Goal: Task Accomplishment & Management: Manage account settings

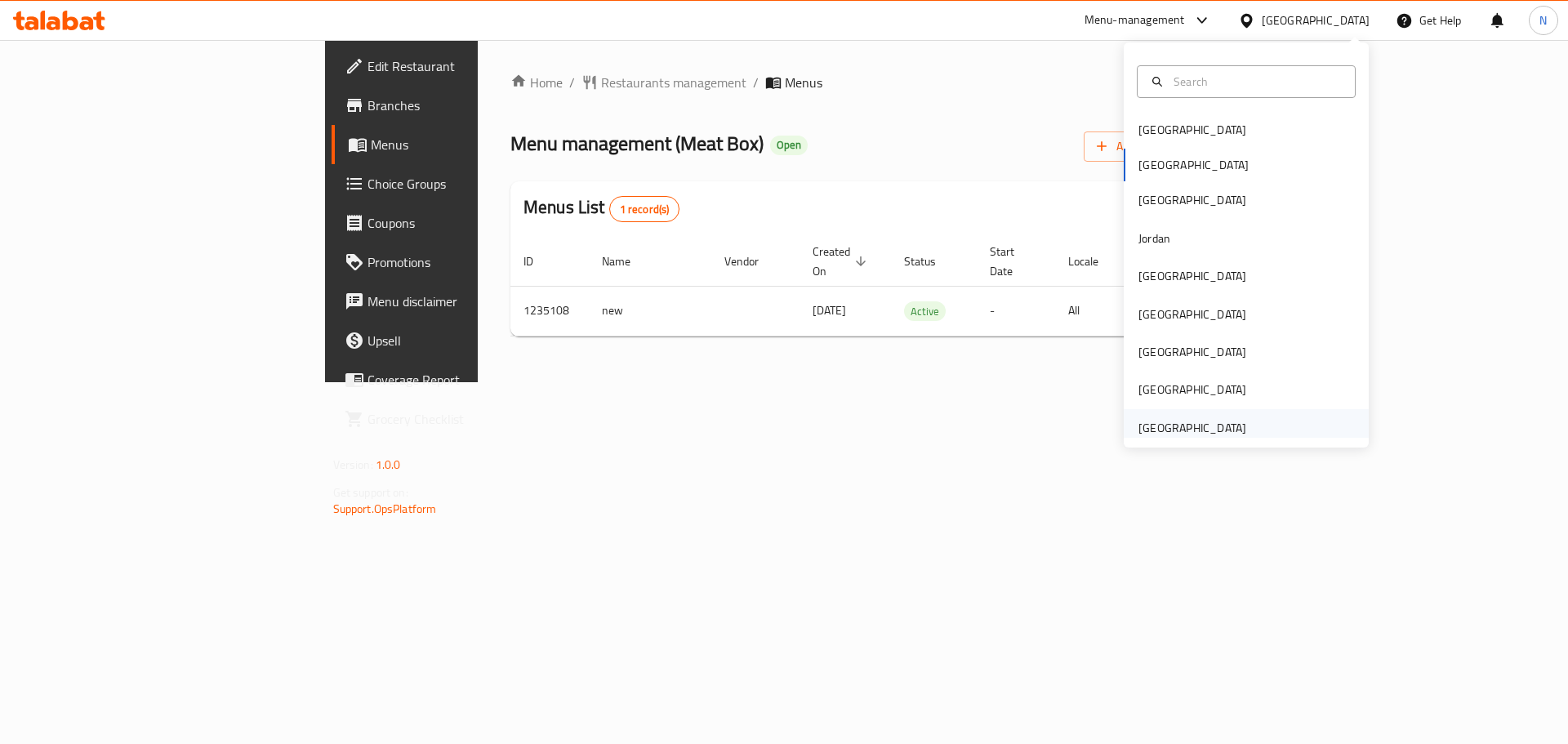
click at [1183, 433] on div "[GEOGRAPHIC_DATA]" at bounding box center [1192, 428] width 108 height 18
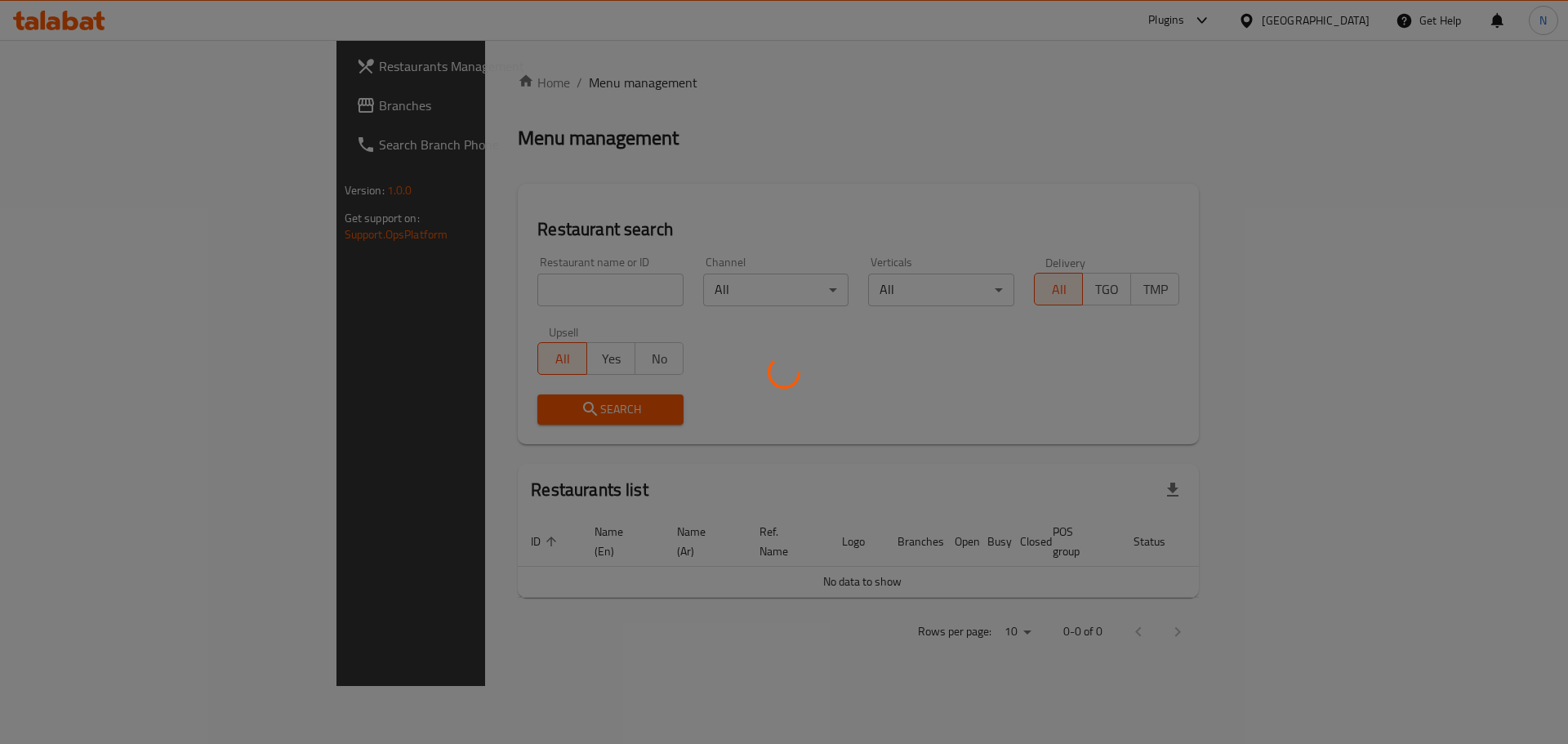
click at [68, 100] on div at bounding box center [784, 372] width 1568 height 744
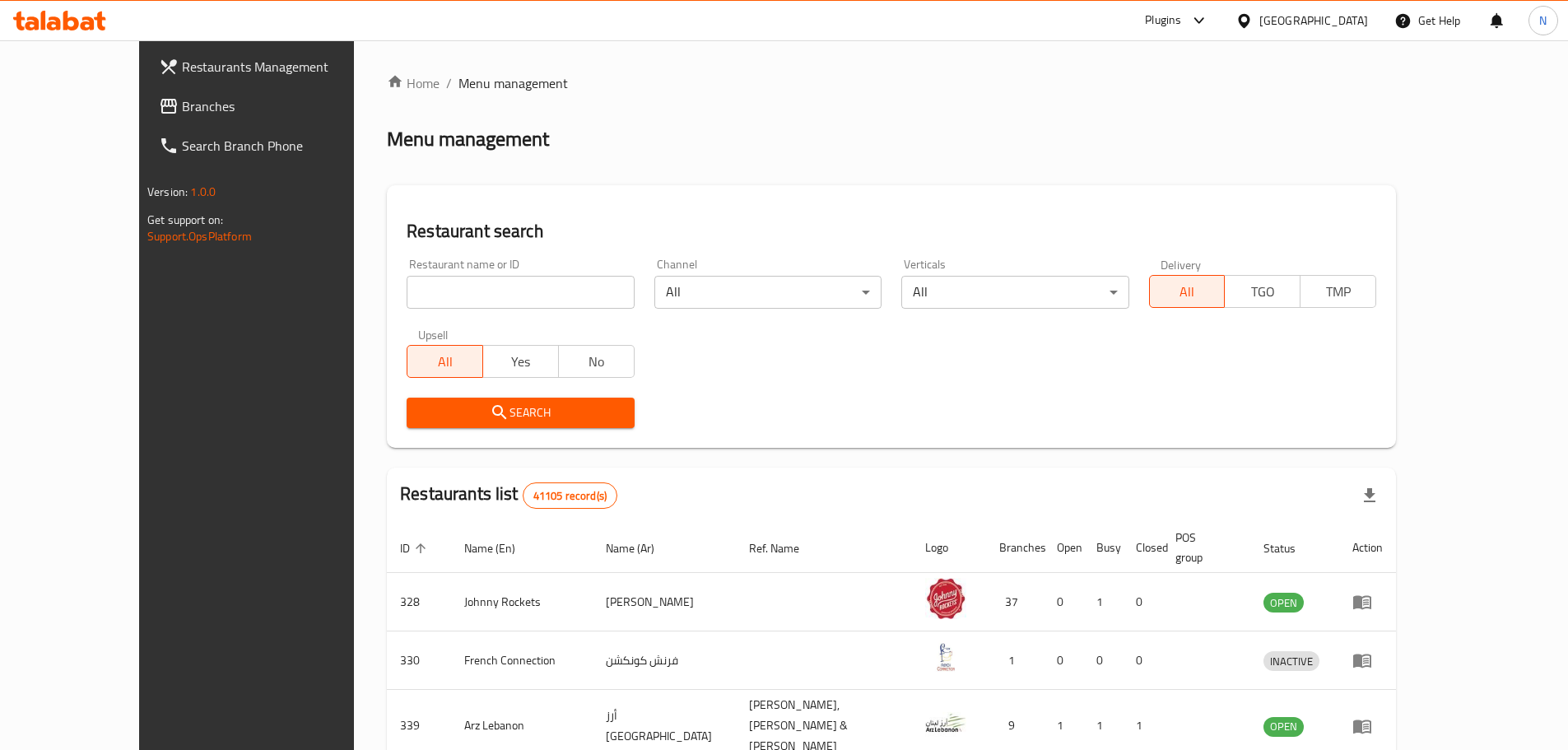
click at [182, 101] on span "Branches" at bounding box center [285, 105] width 205 height 19
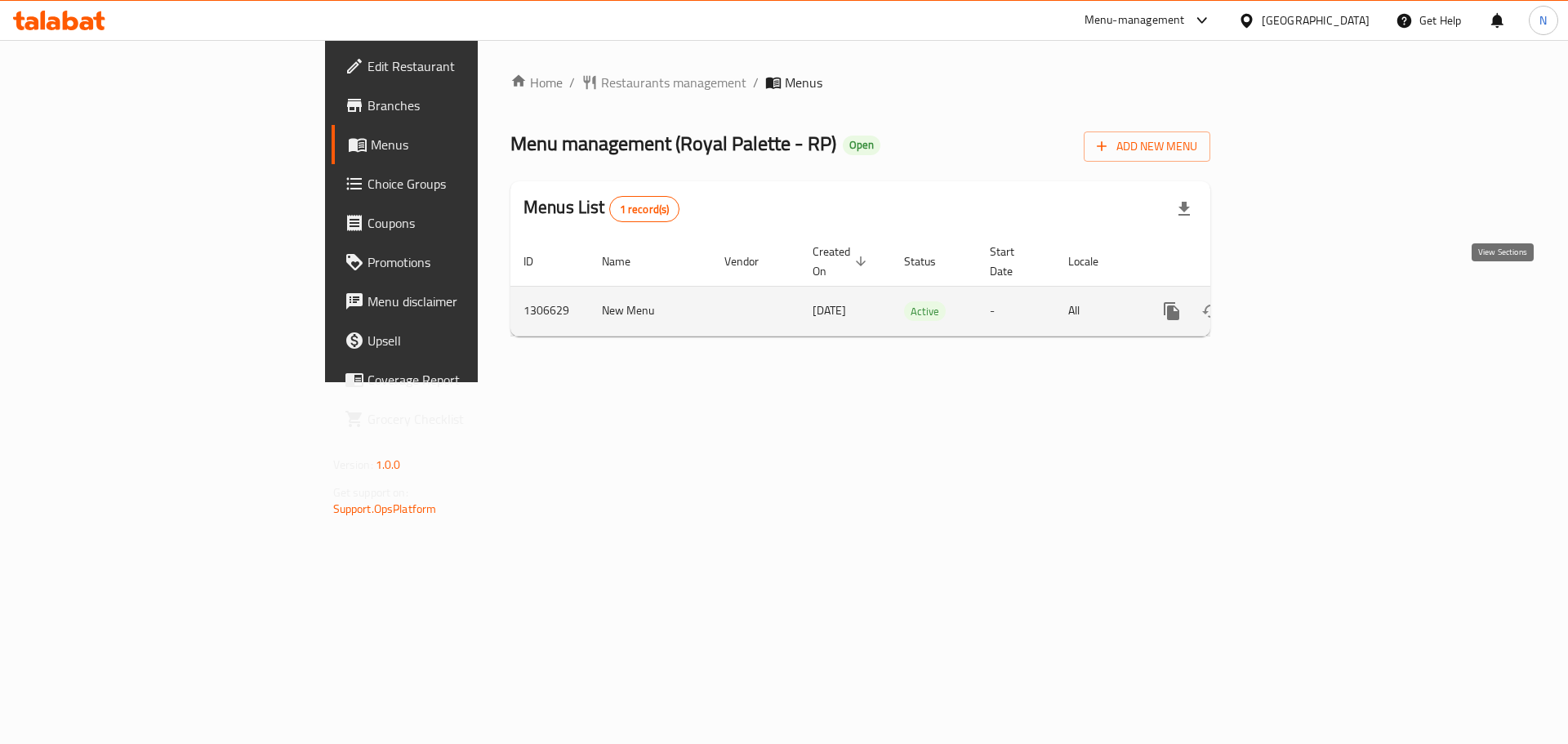
click at [1299, 301] on icon "enhanced table" at bounding box center [1289, 311] width 19 height 19
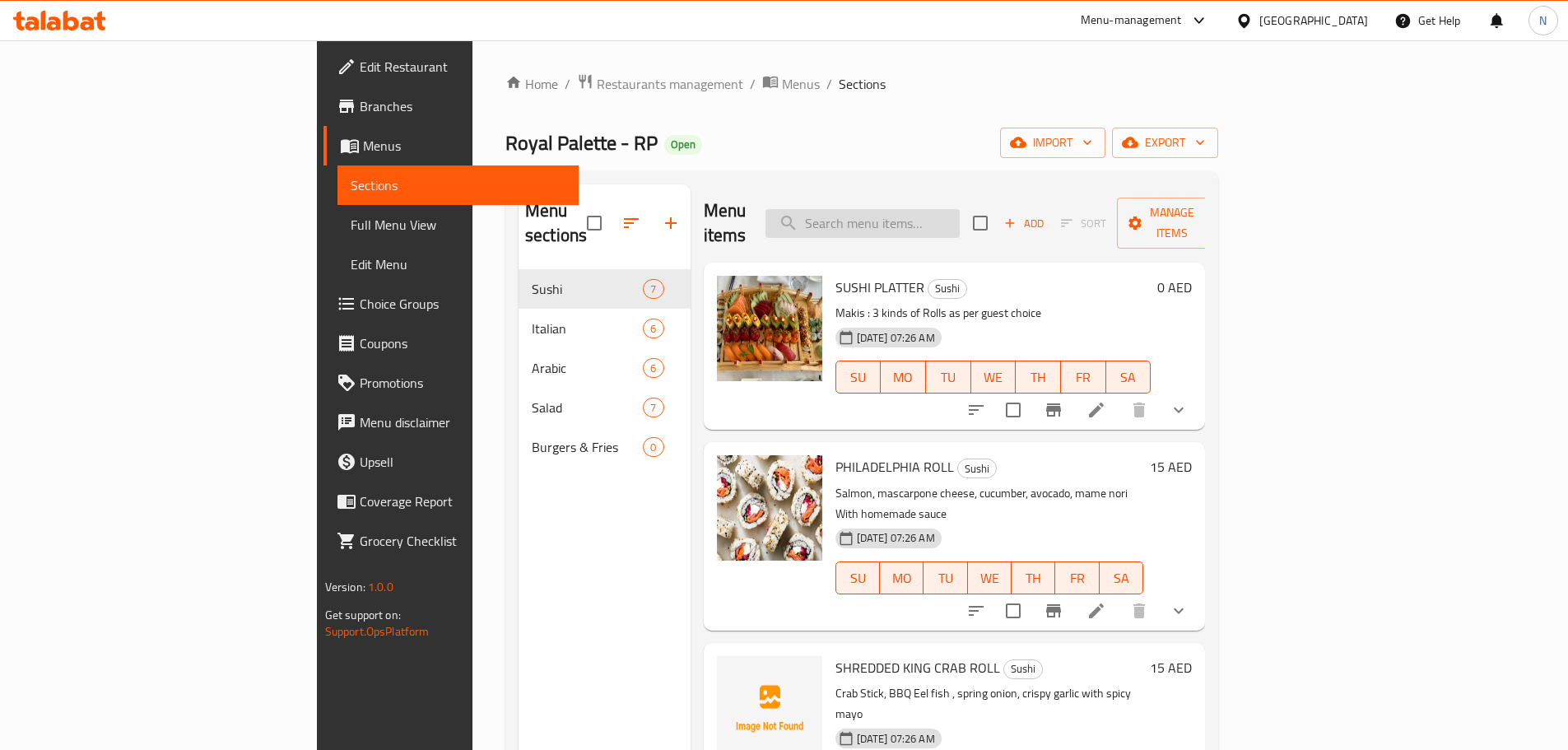
click at [960, 220] on input "search" at bounding box center [862, 223] width 195 height 29
paste input "SUSHI PLATTER"
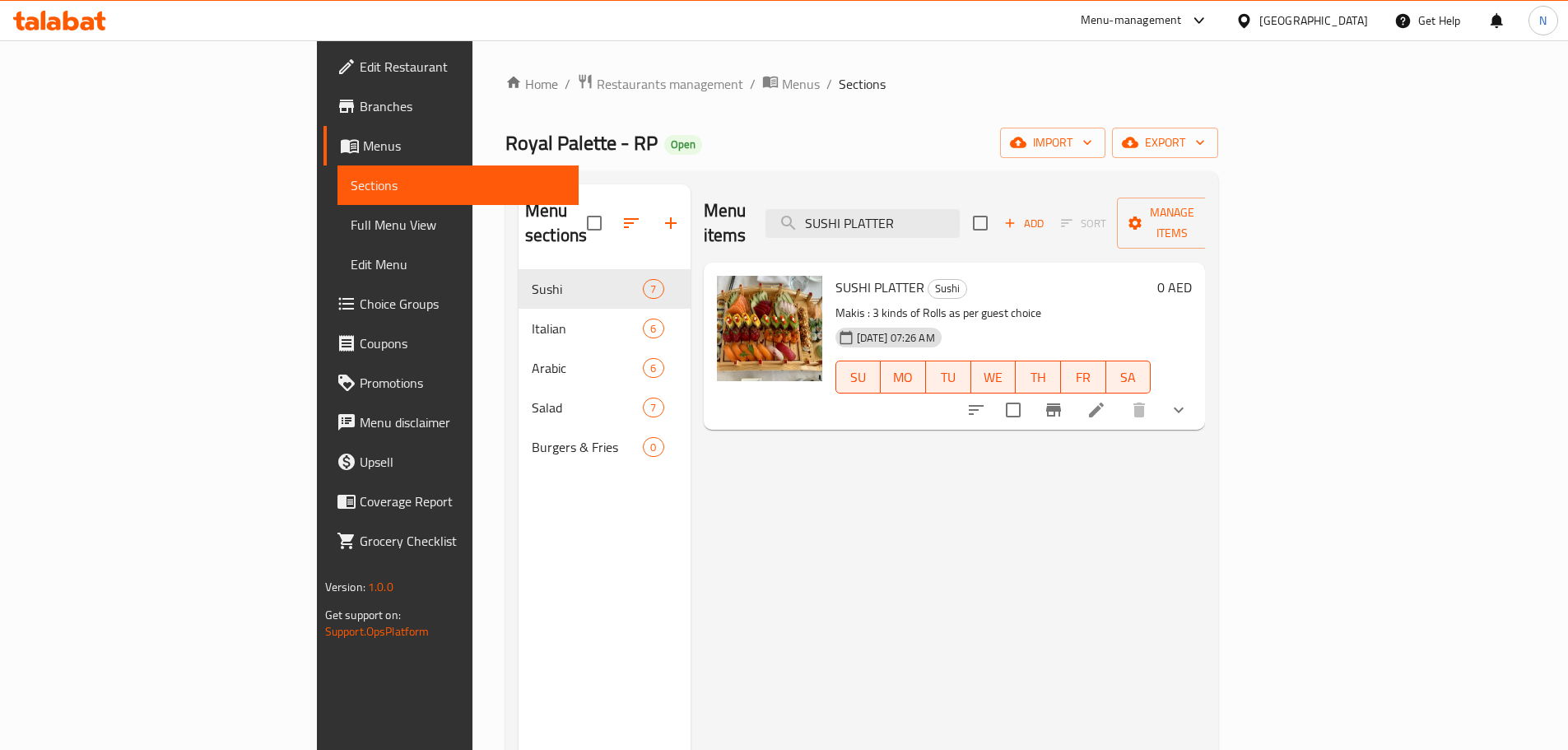
type input "SUSHI PLATTER"
click at [1120, 395] on li at bounding box center [1096, 409] width 46 height 29
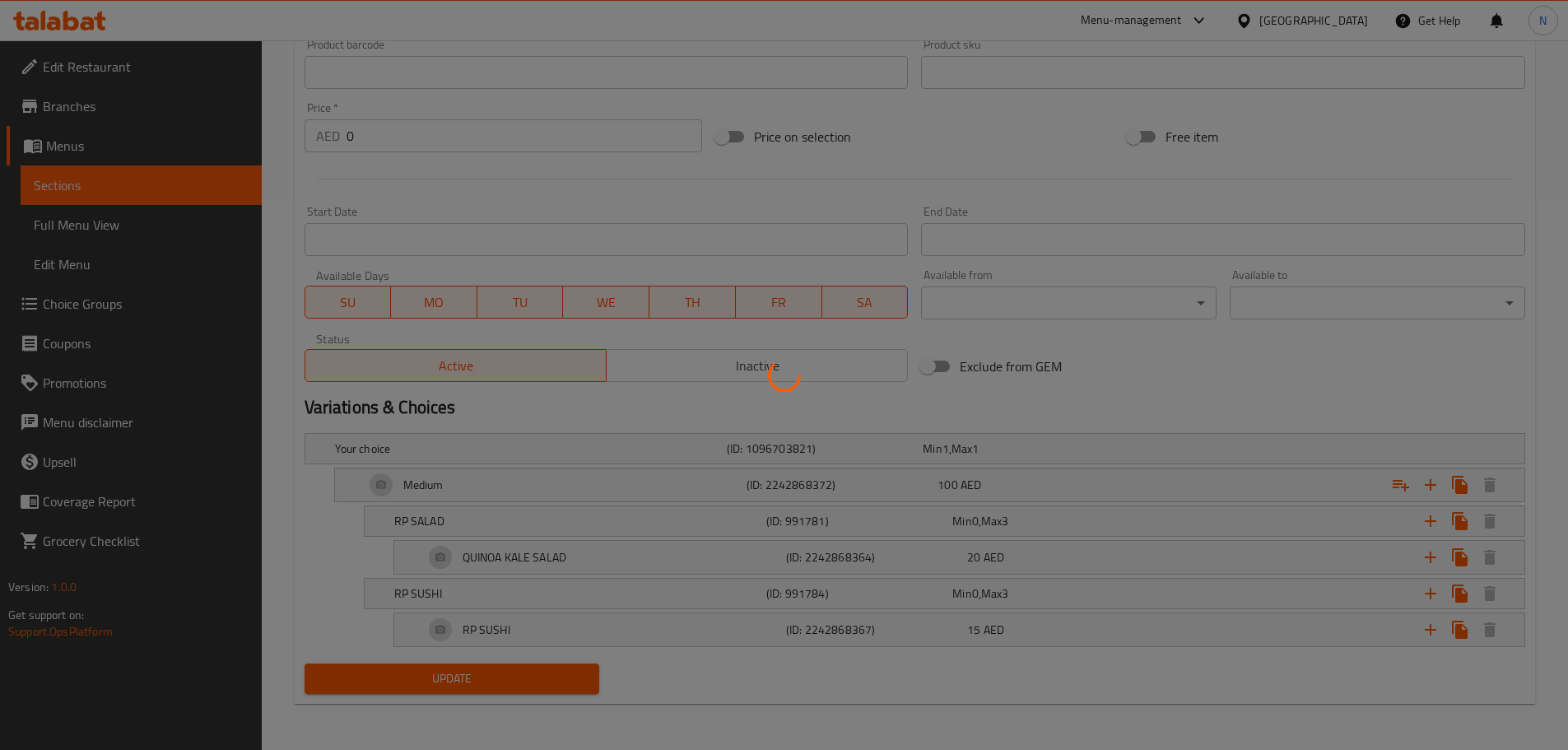
scroll to position [561, 0]
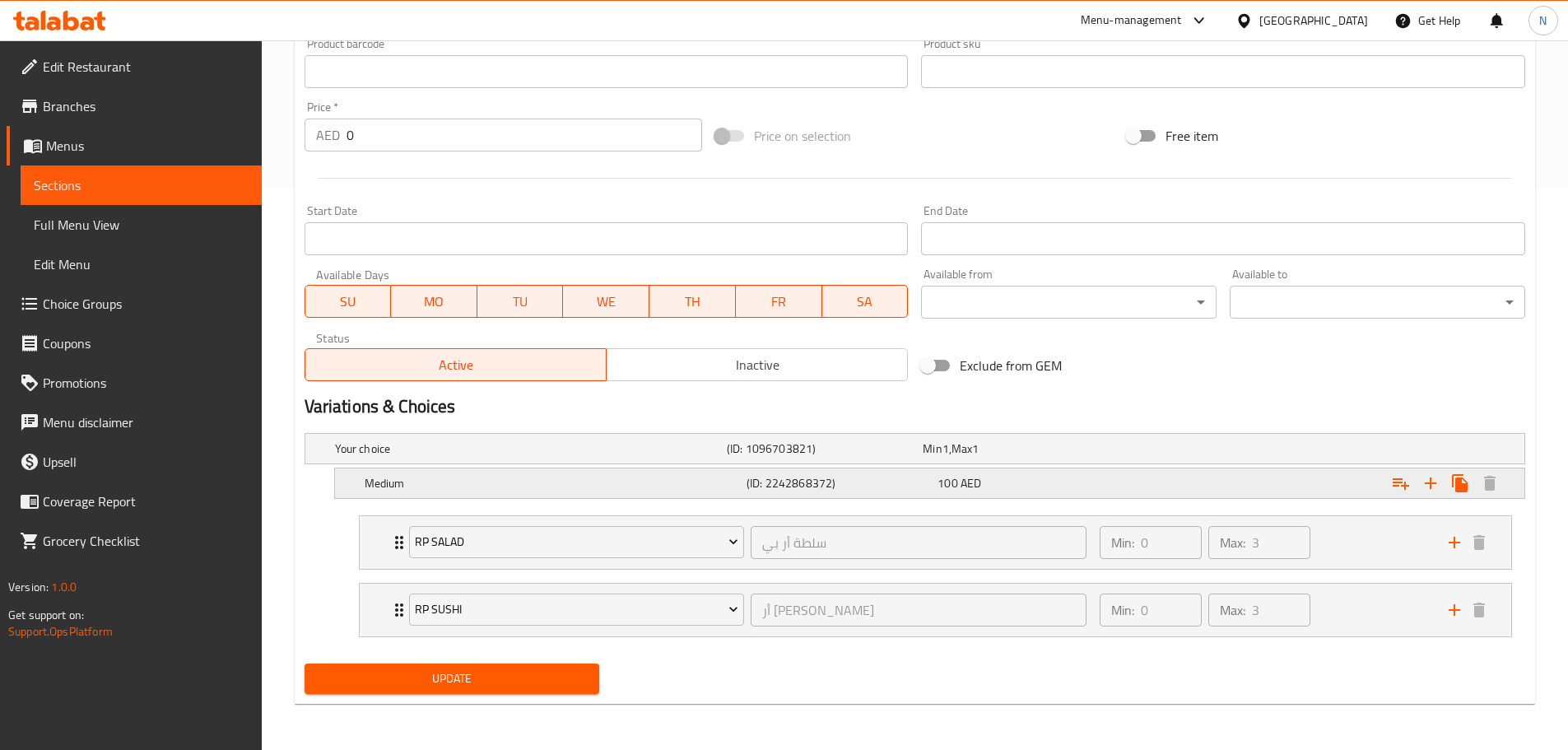
click at [467, 475] on h5 "Medium" at bounding box center [552, 483] width 376 height 17
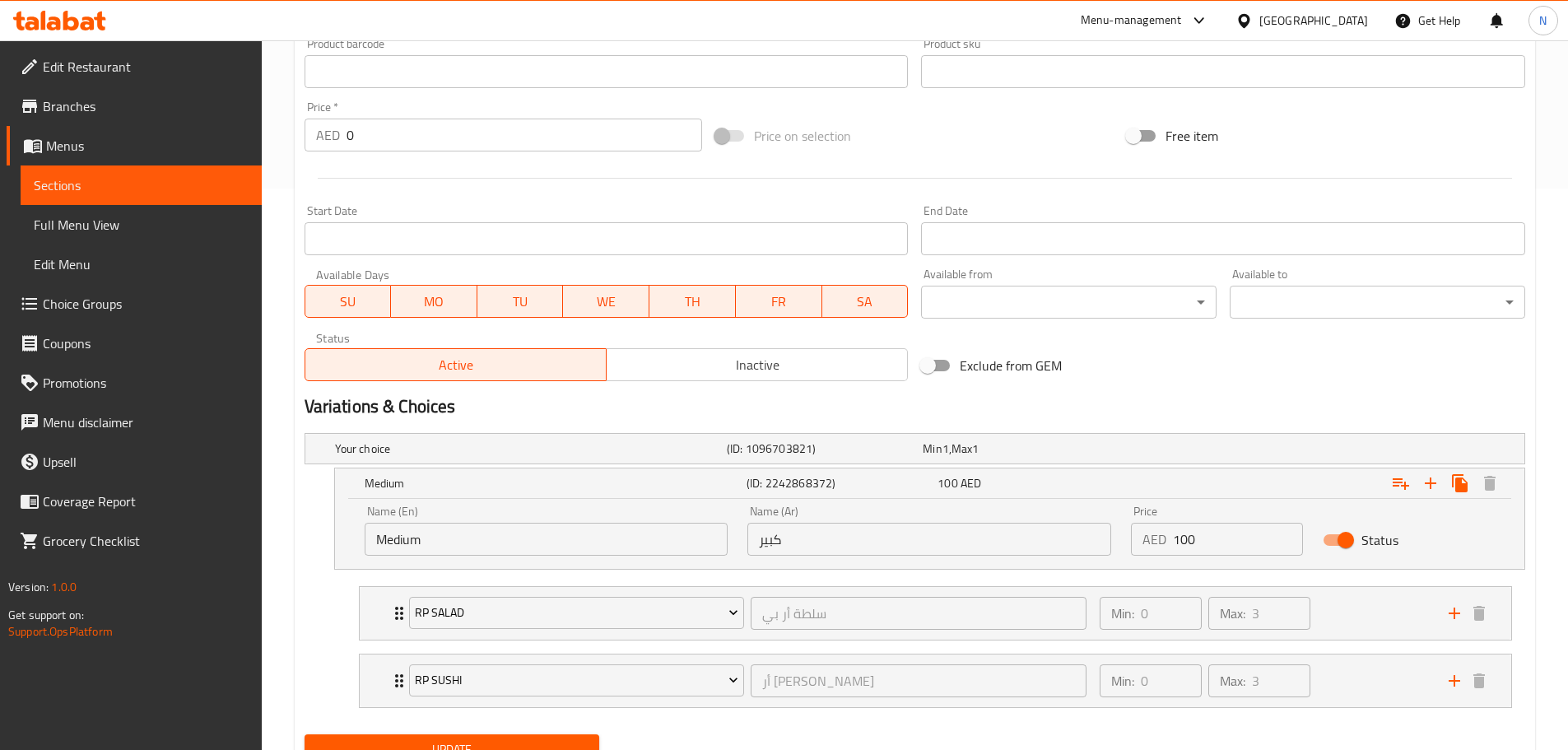
click at [782, 550] on input "كبير" at bounding box center [930, 539] width 364 height 33
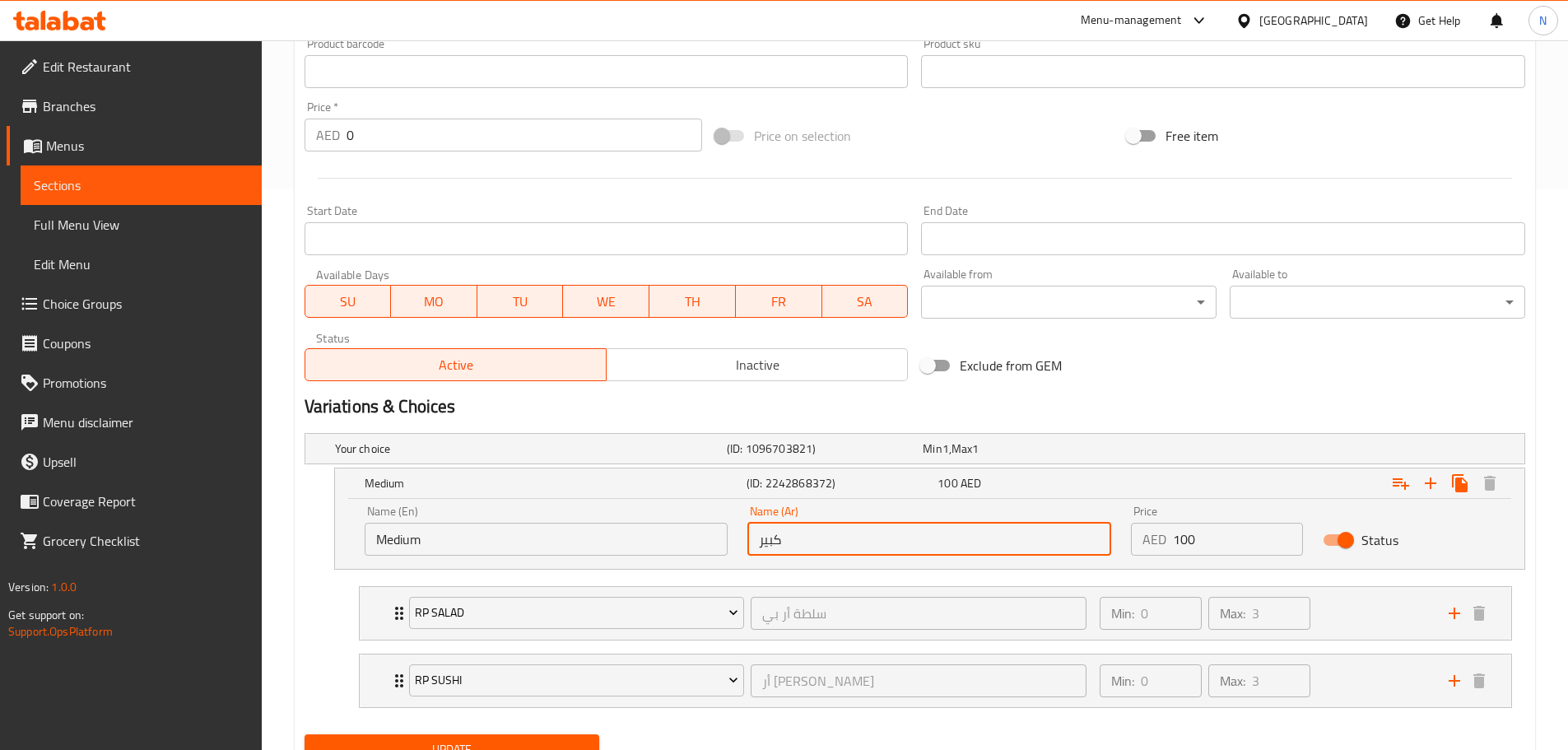
click at [782, 550] on input "كبير" at bounding box center [930, 539] width 364 height 33
type input ","
type input "ش"
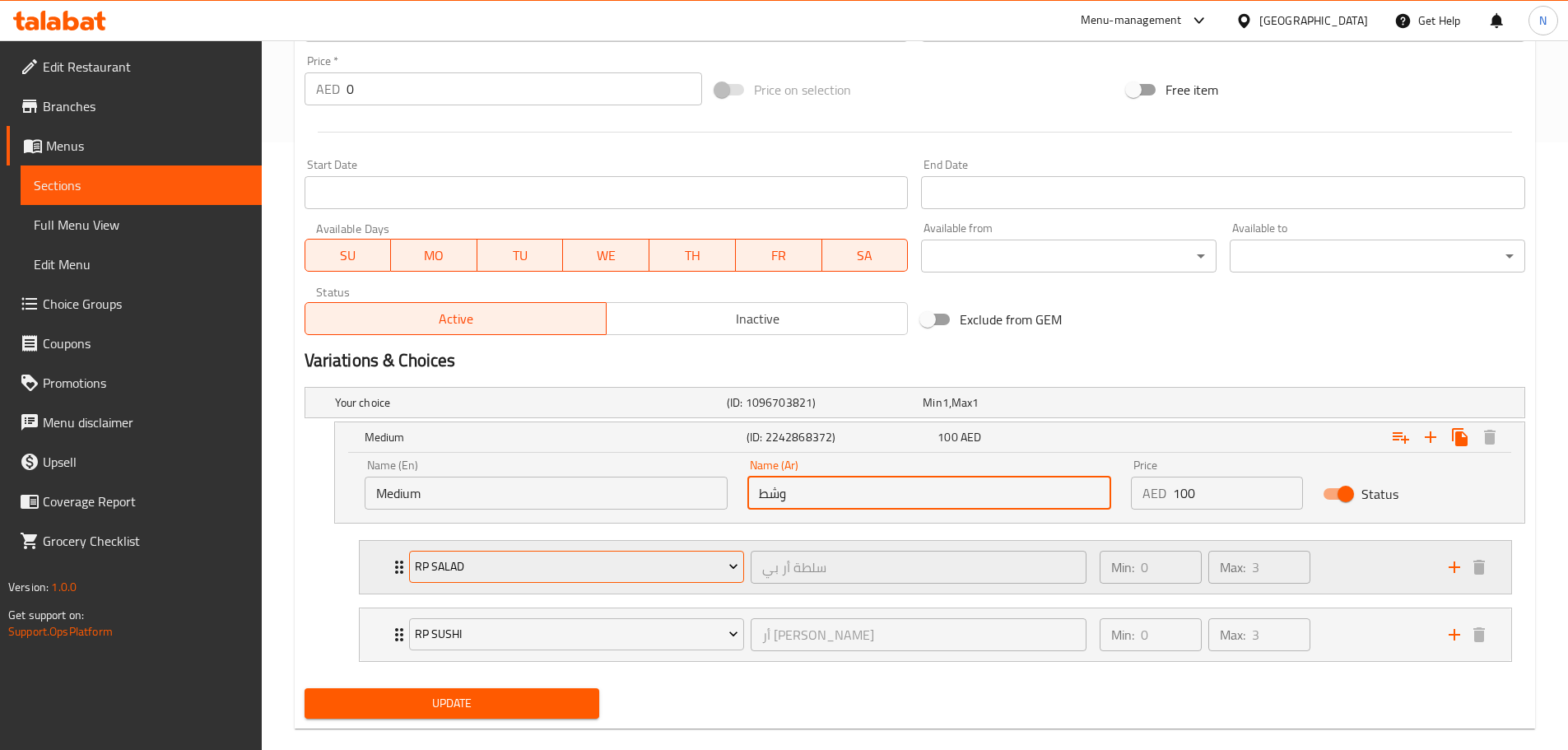
scroll to position [632, 0]
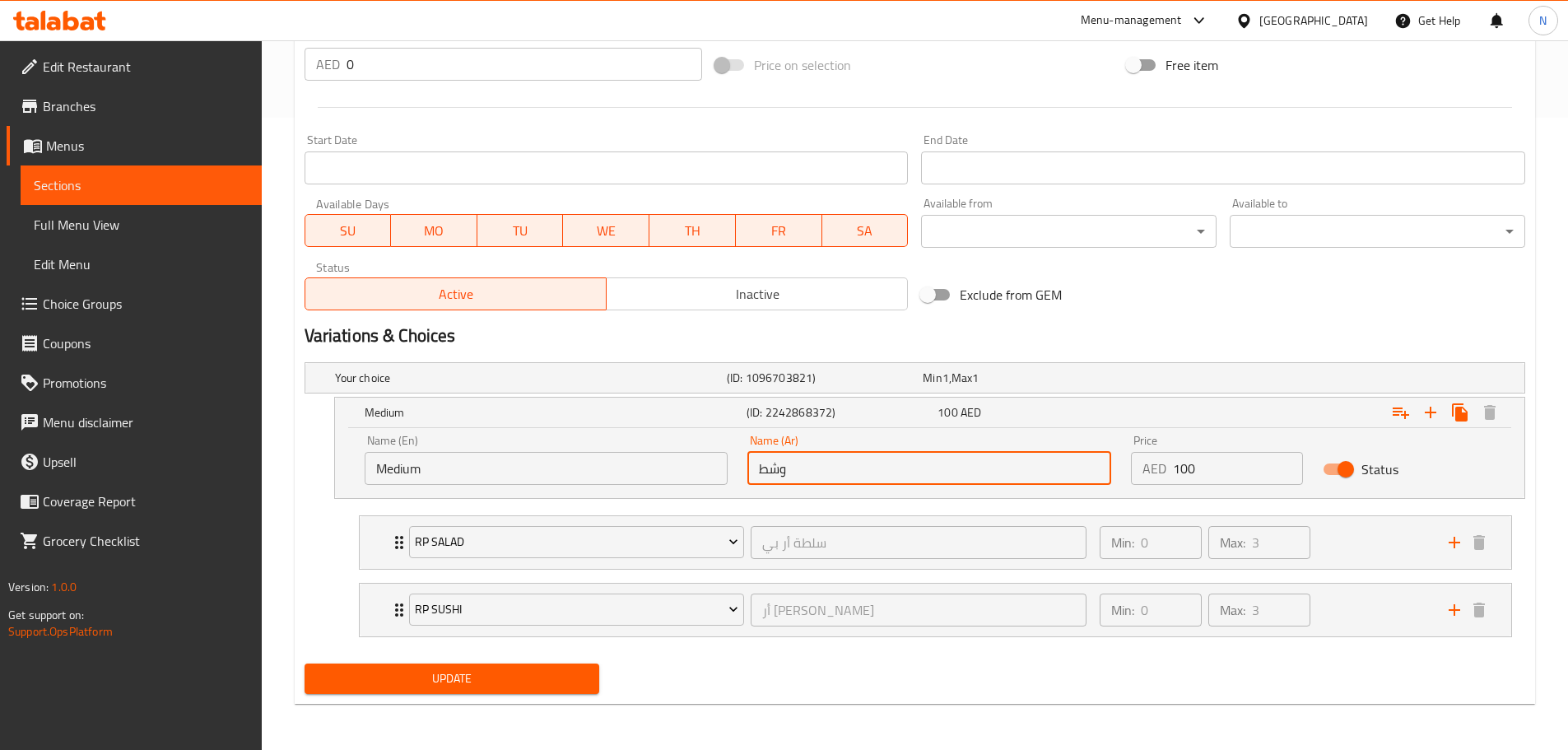
click at [771, 477] on input "وشط" at bounding box center [930, 468] width 364 height 33
type input "وسط"
click at [471, 673] on span "Update" at bounding box center [452, 678] width 269 height 20
click at [1331, 13] on div "[GEOGRAPHIC_DATA]" at bounding box center [1314, 21] width 109 height 19
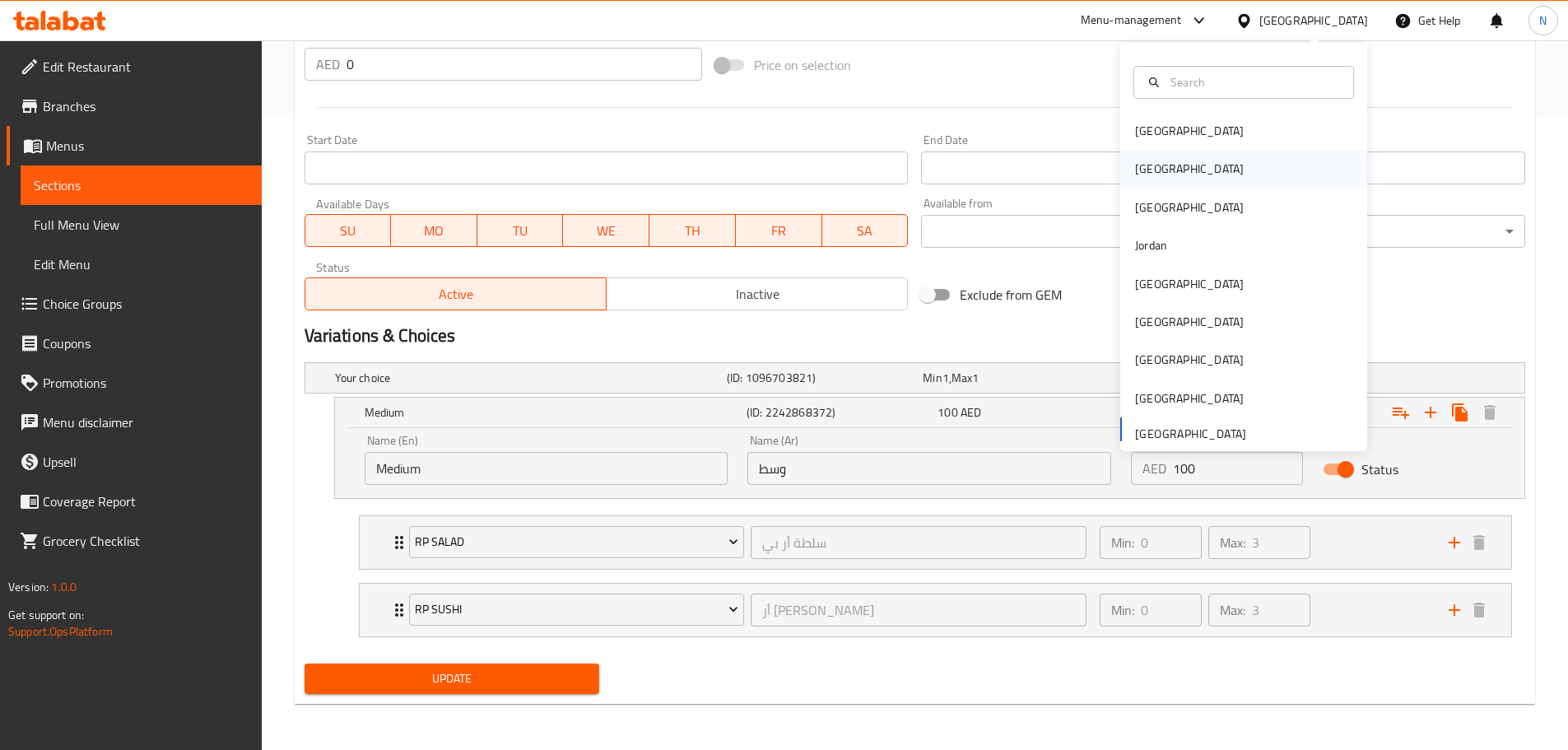
click at [1161, 175] on div "Egypt" at bounding box center [1190, 168] width 135 height 38
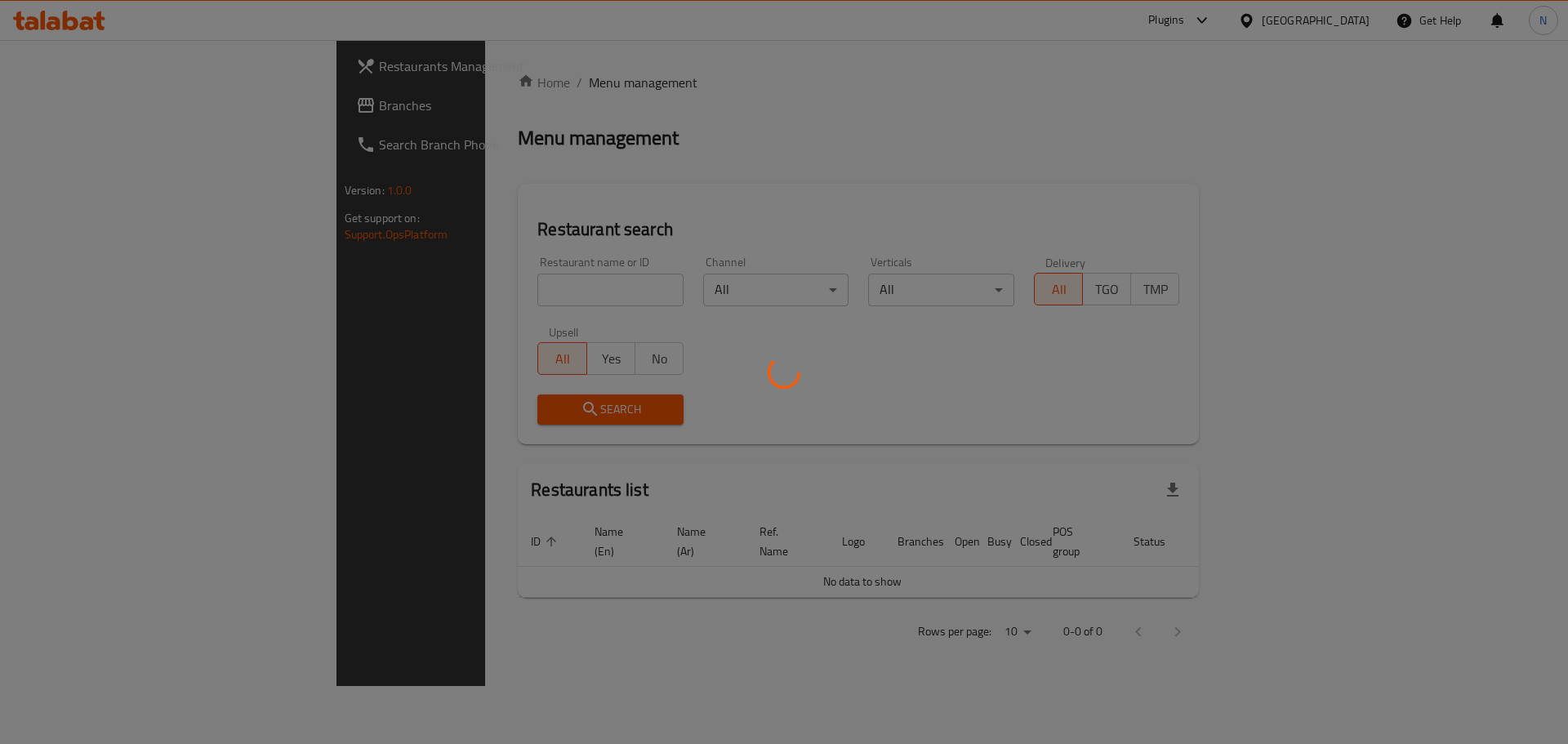
click at [97, 104] on div at bounding box center [784, 372] width 1568 height 744
click at [86, 105] on div at bounding box center [784, 372] width 1568 height 744
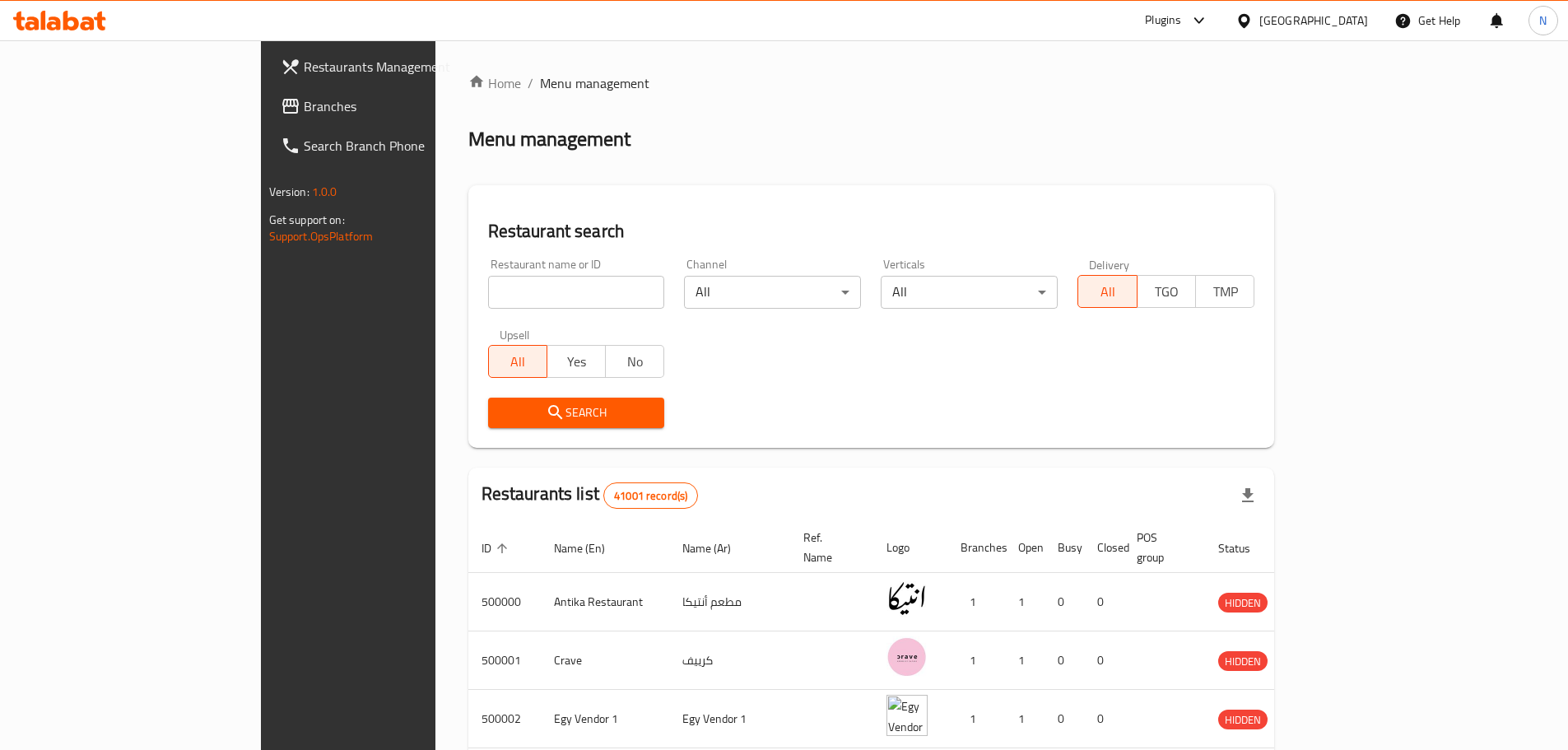
click at [304, 106] on span "Branches" at bounding box center [407, 105] width 205 height 19
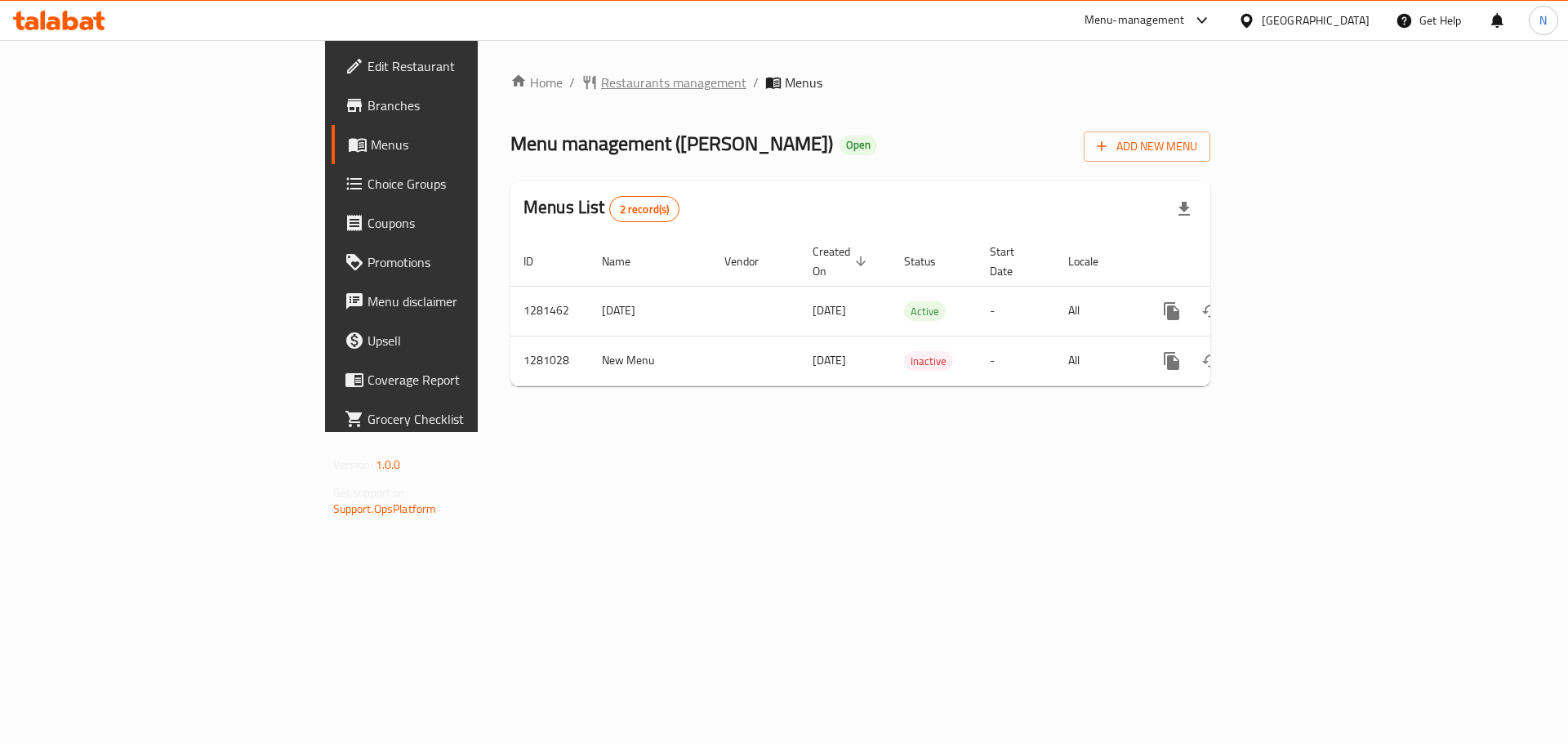
click at [601, 90] on span "Restaurants management" at bounding box center [674, 82] width 145 height 19
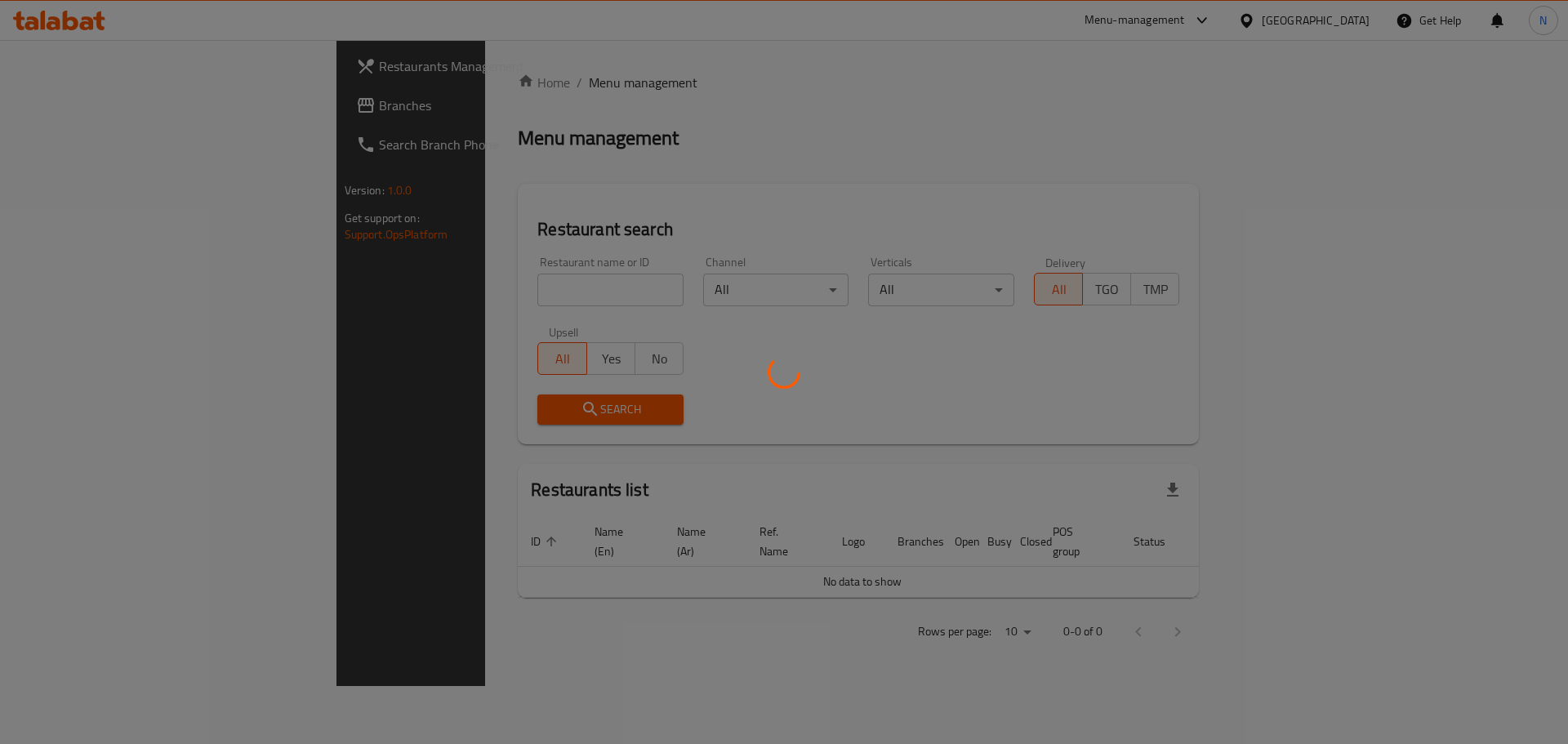
click at [43, 94] on div at bounding box center [784, 372] width 1568 height 744
click at [57, 107] on div at bounding box center [784, 372] width 1568 height 744
click at [55, 107] on div at bounding box center [784, 372] width 1568 height 744
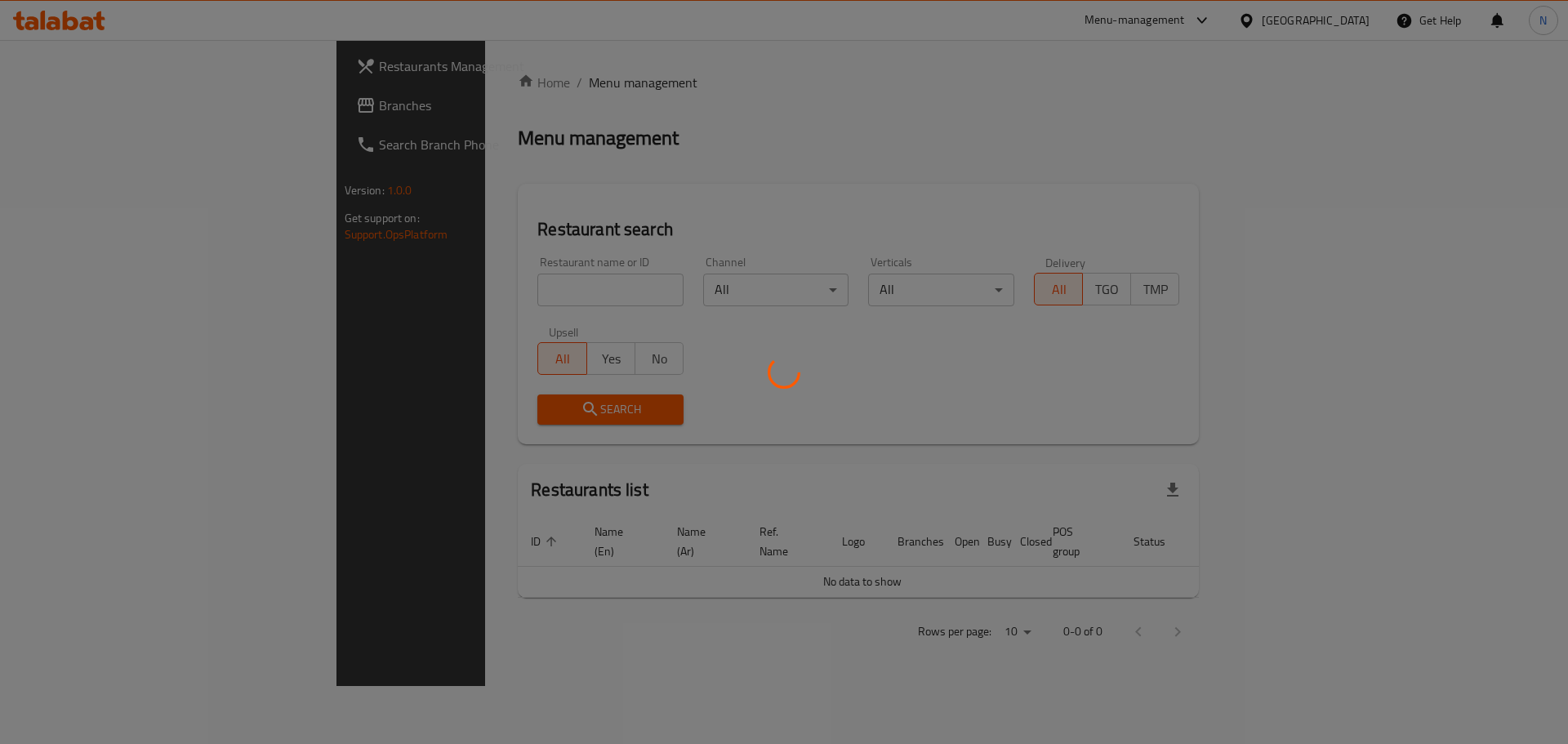
click at [63, 105] on div at bounding box center [784, 372] width 1568 height 744
click at [65, 105] on div at bounding box center [784, 372] width 1568 height 744
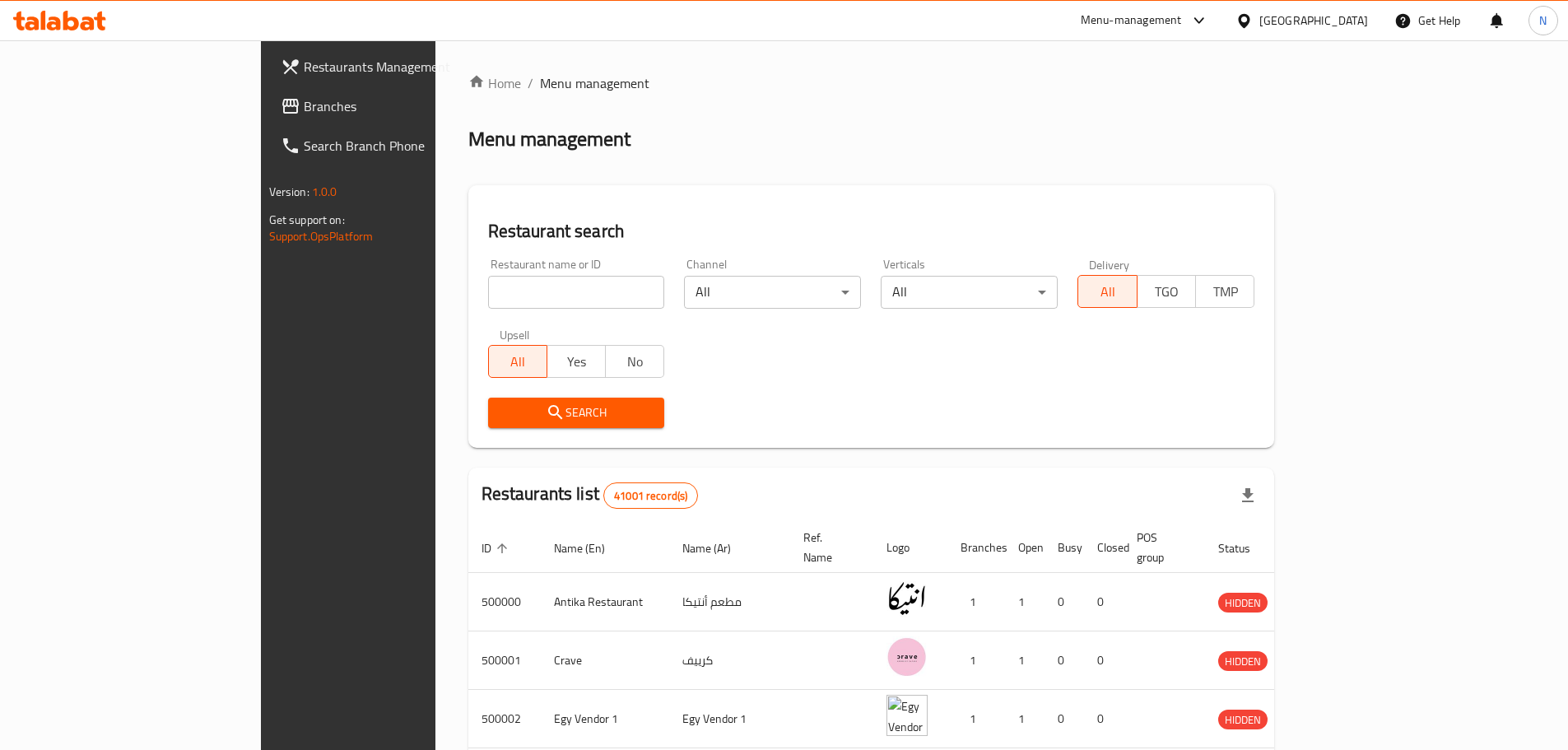
click at [304, 104] on span "Branches" at bounding box center [407, 105] width 205 height 19
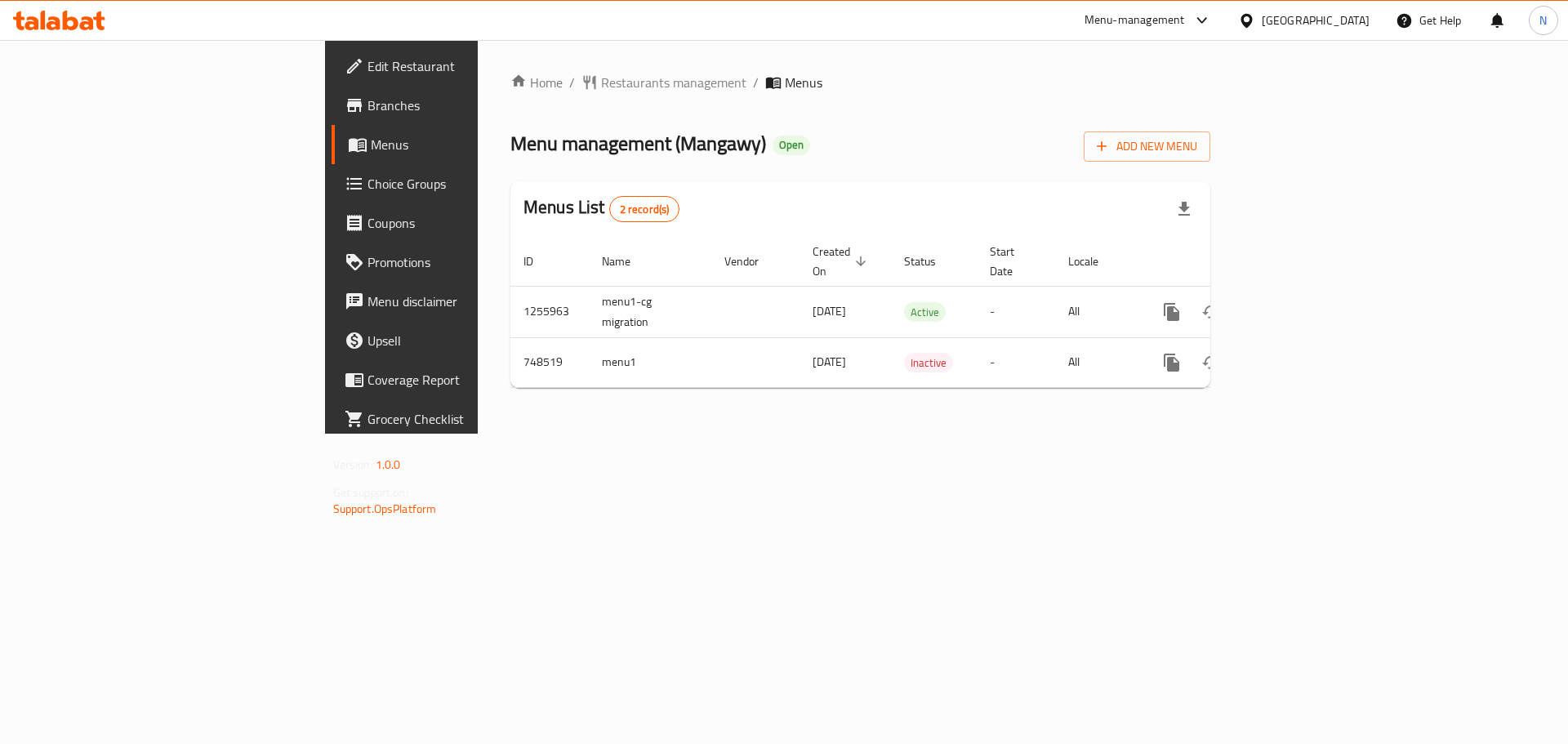
click at [1347, 26] on div "Egypt" at bounding box center [1315, 21] width 108 height 18
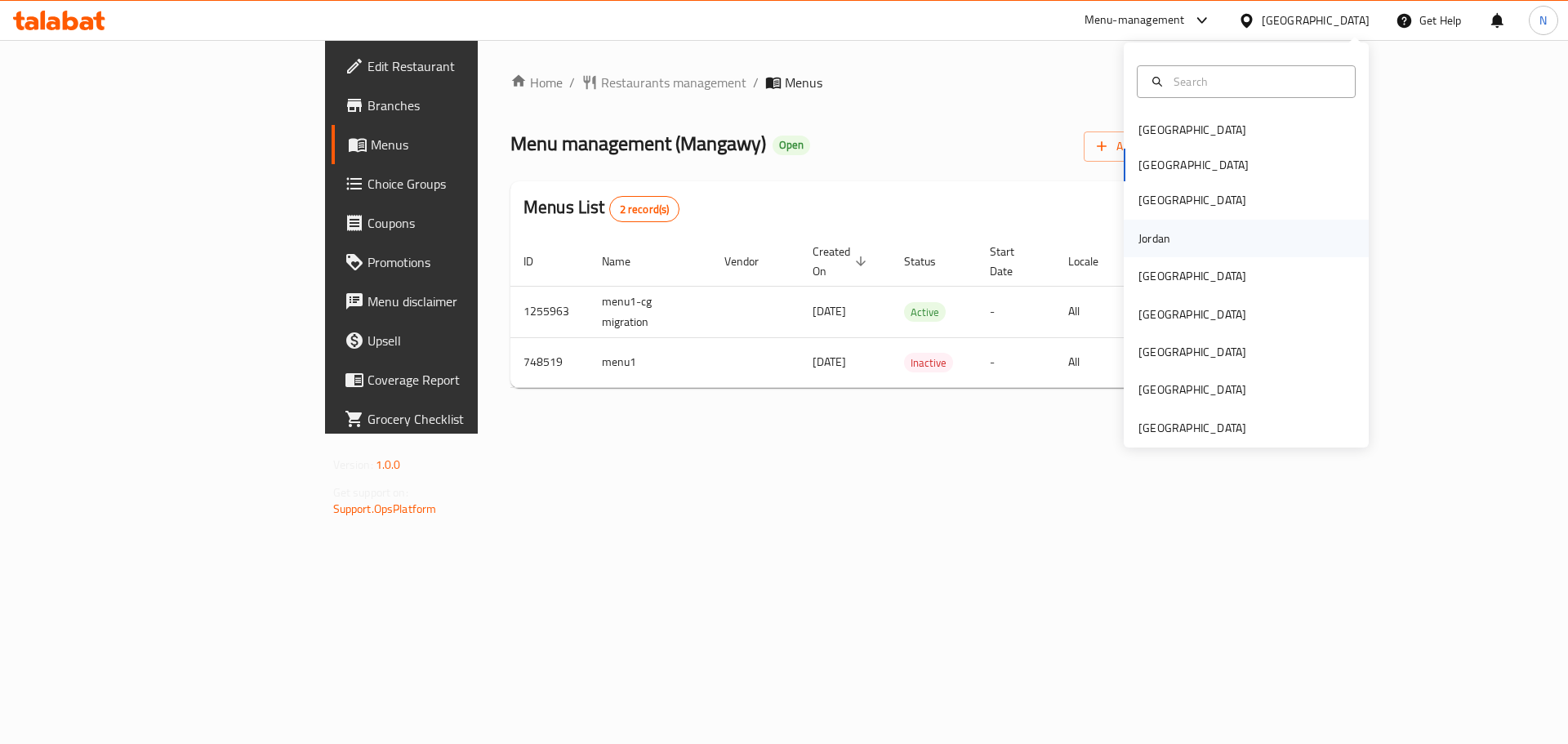
click at [1157, 234] on div "Jordan" at bounding box center [1154, 239] width 32 height 18
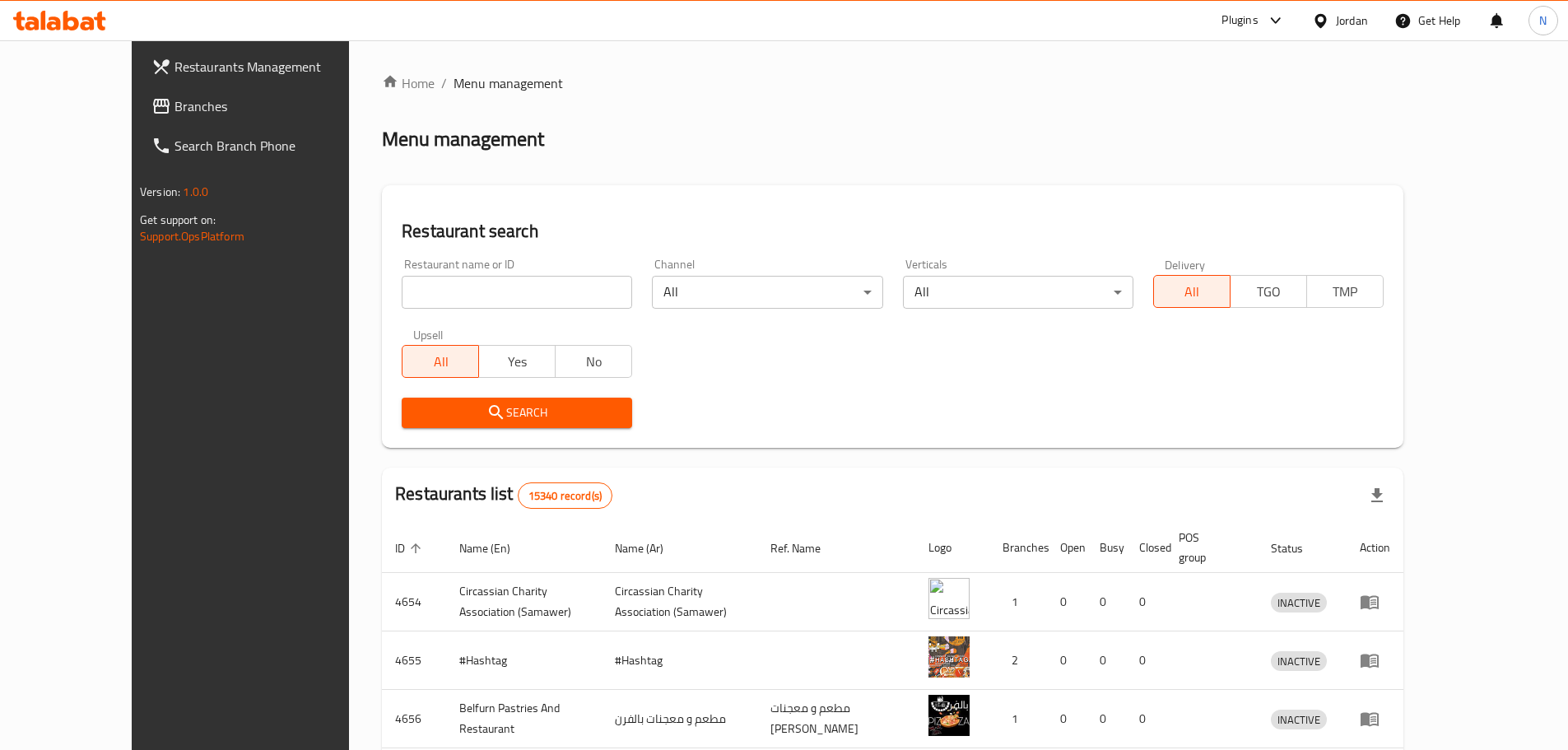
click at [174, 98] on span "Branches" at bounding box center [277, 105] width 205 height 19
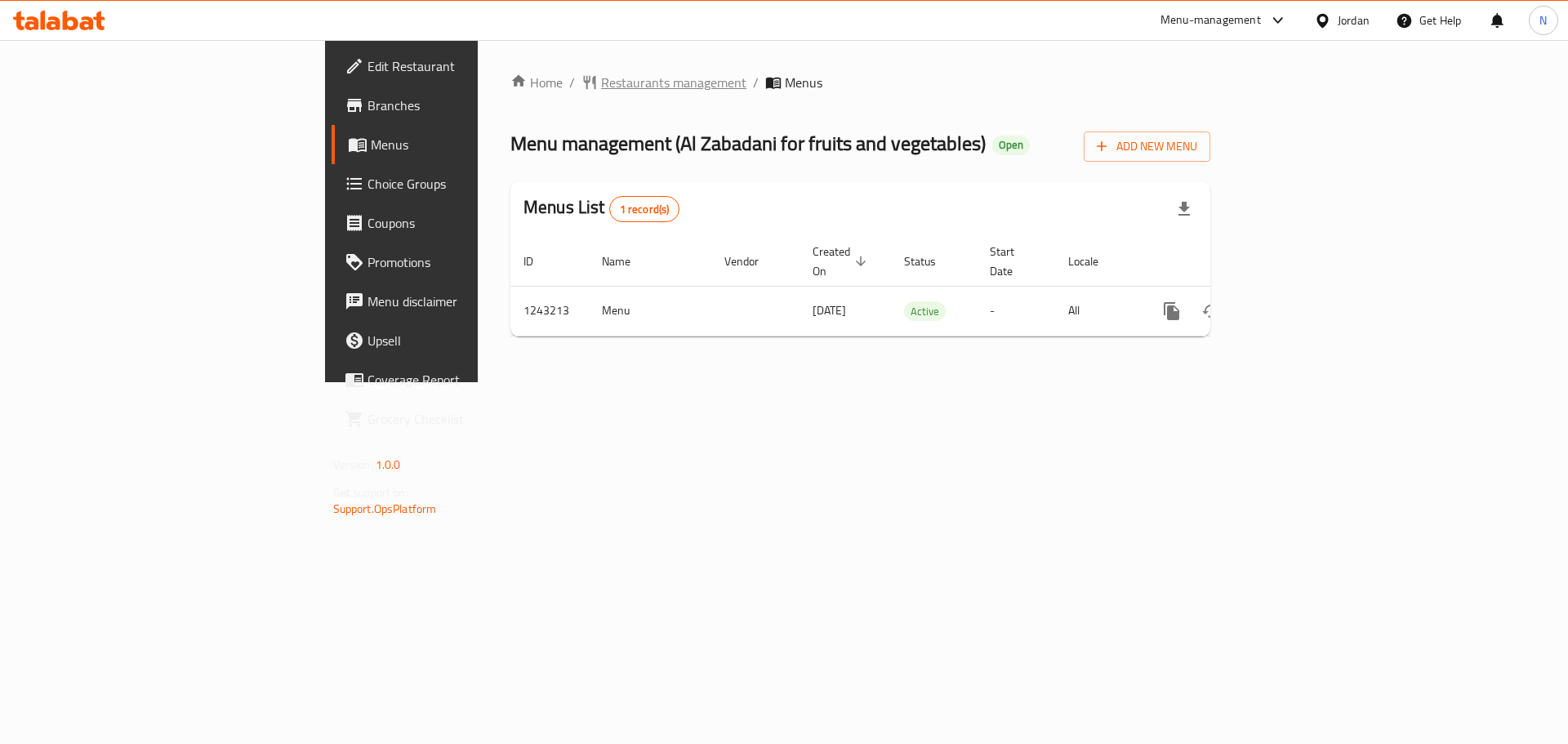
click at [601, 86] on span "Restaurants management" at bounding box center [674, 82] width 145 height 19
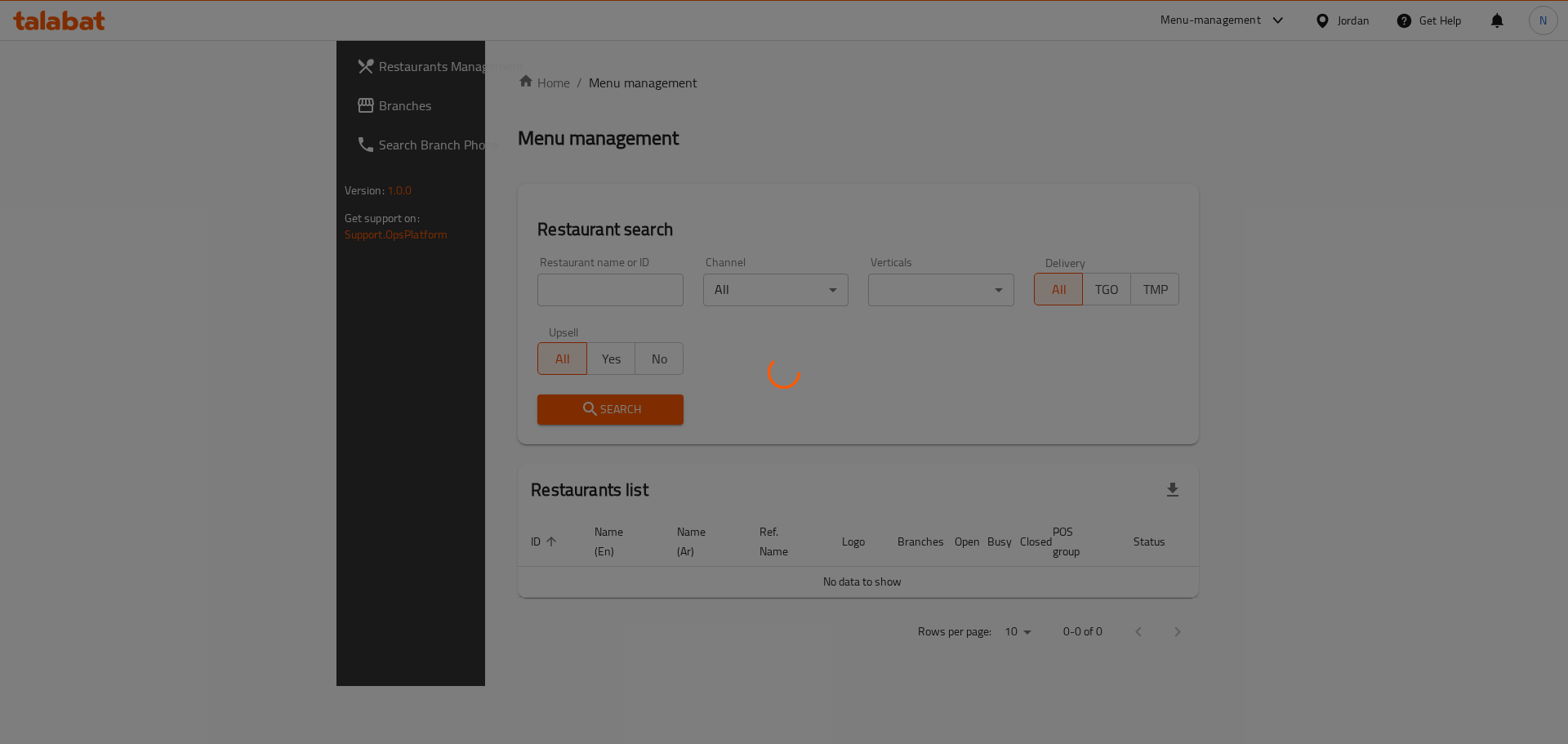
click at [105, 116] on div at bounding box center [784, 372] width 1568 height 744
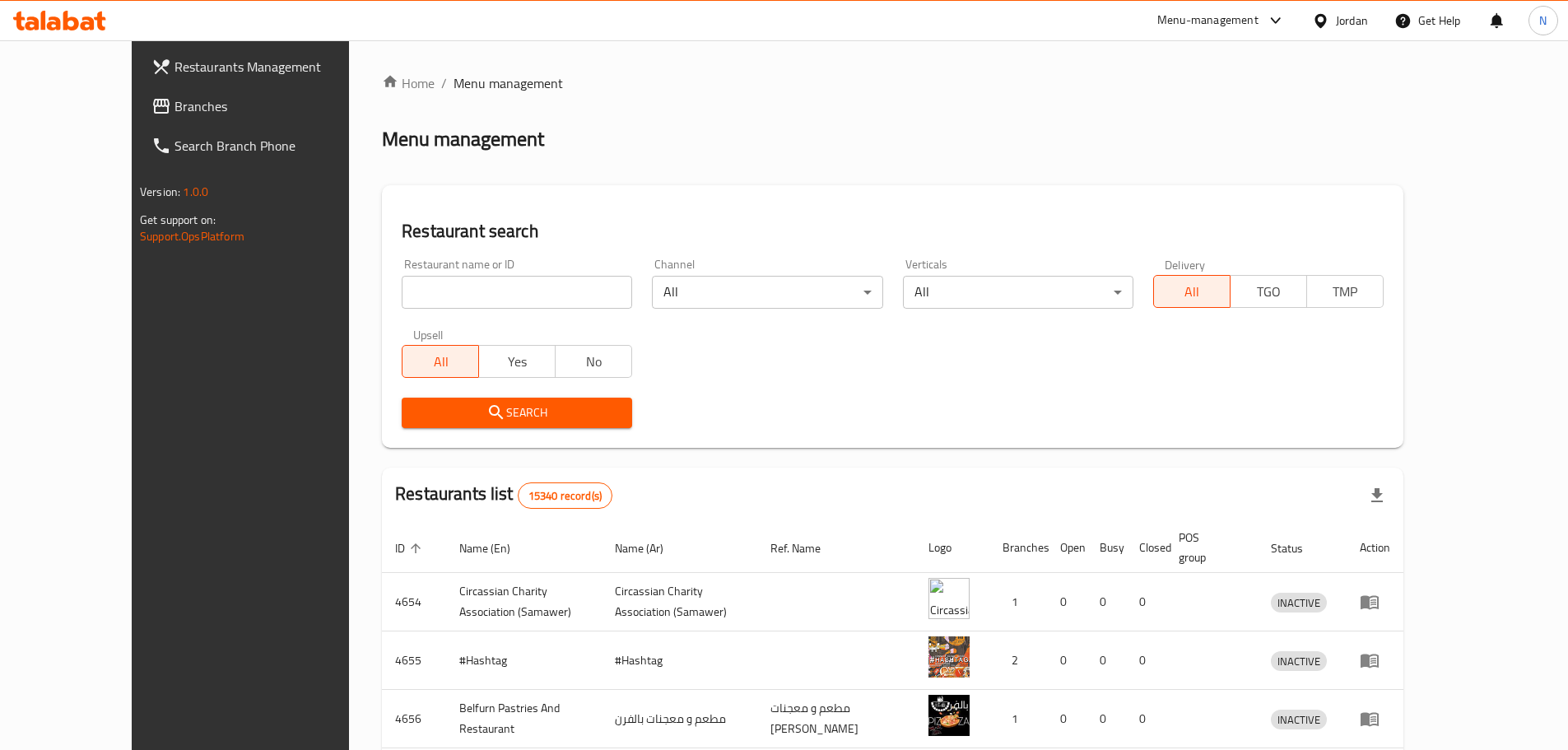
click at [88, 113] on div at bounding box center [784, 375] width 1568 height 750
click at [174, 111] on span "Branches" at bounding box center [277, 105] width 205 height 19
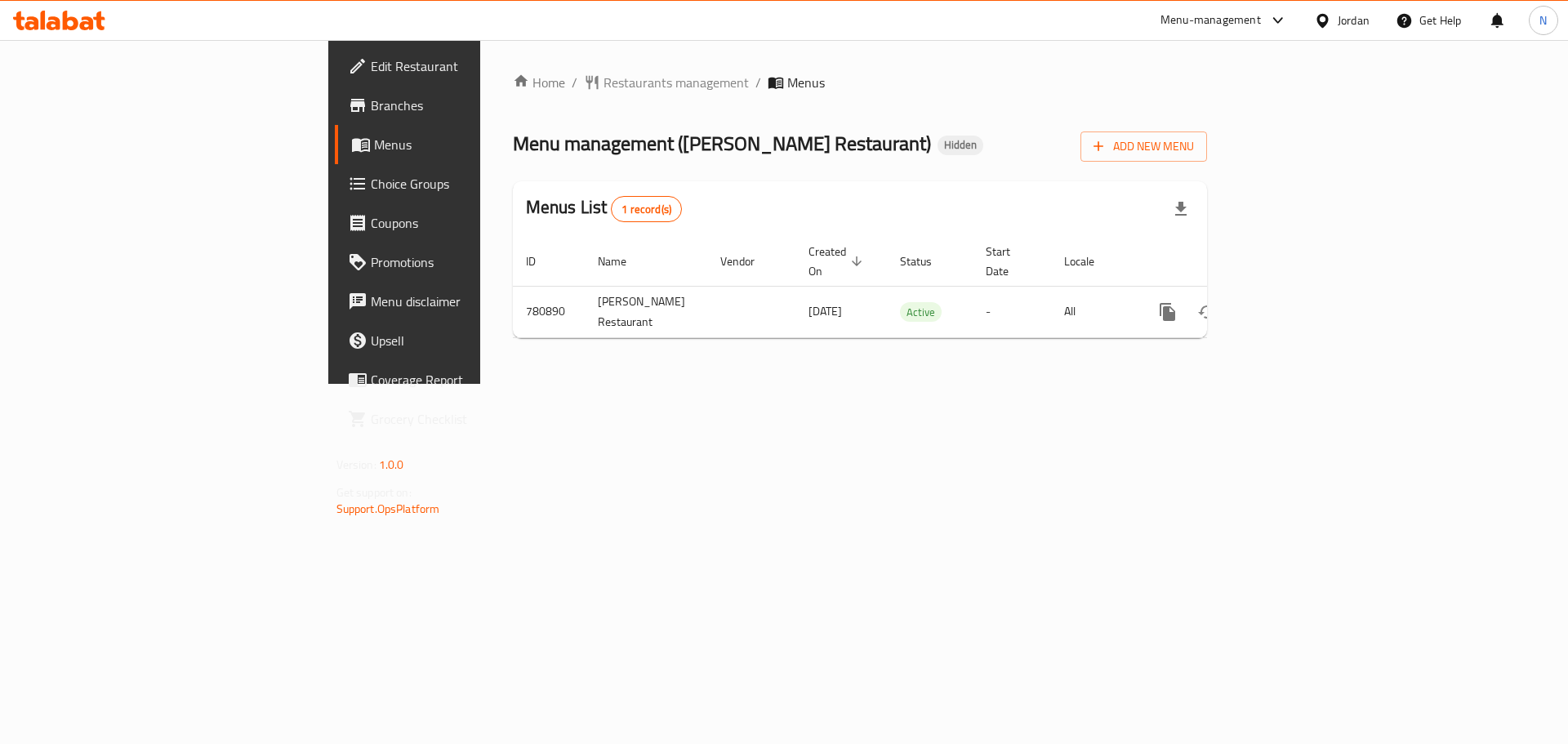
click at [1334, 16] on div at bounding box center [1326, 21] width 23 height 18
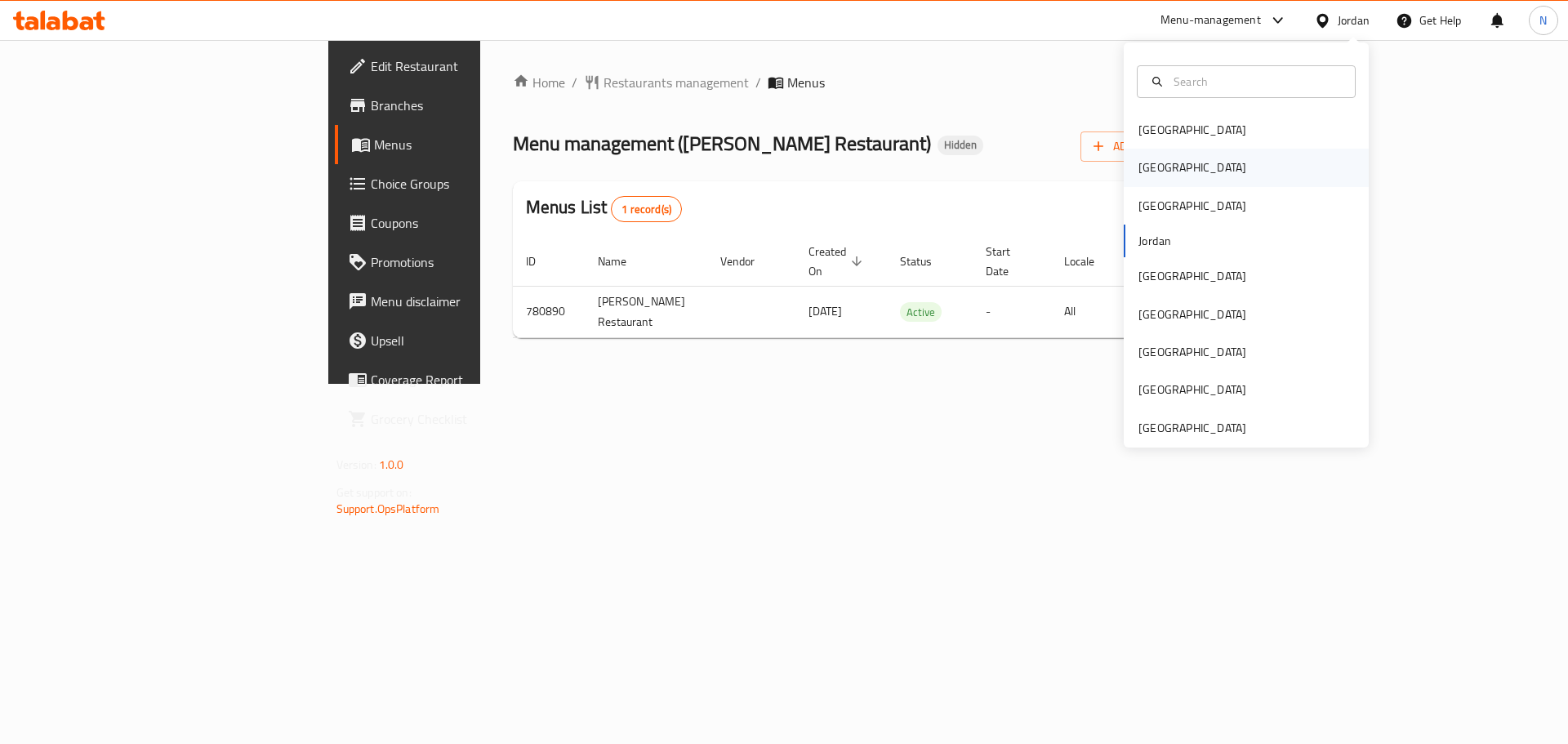
click at [1165, 170] on div "[GEOGRAPHIC_DATA]" at bounding box center [1192, 167] width 134 height 38
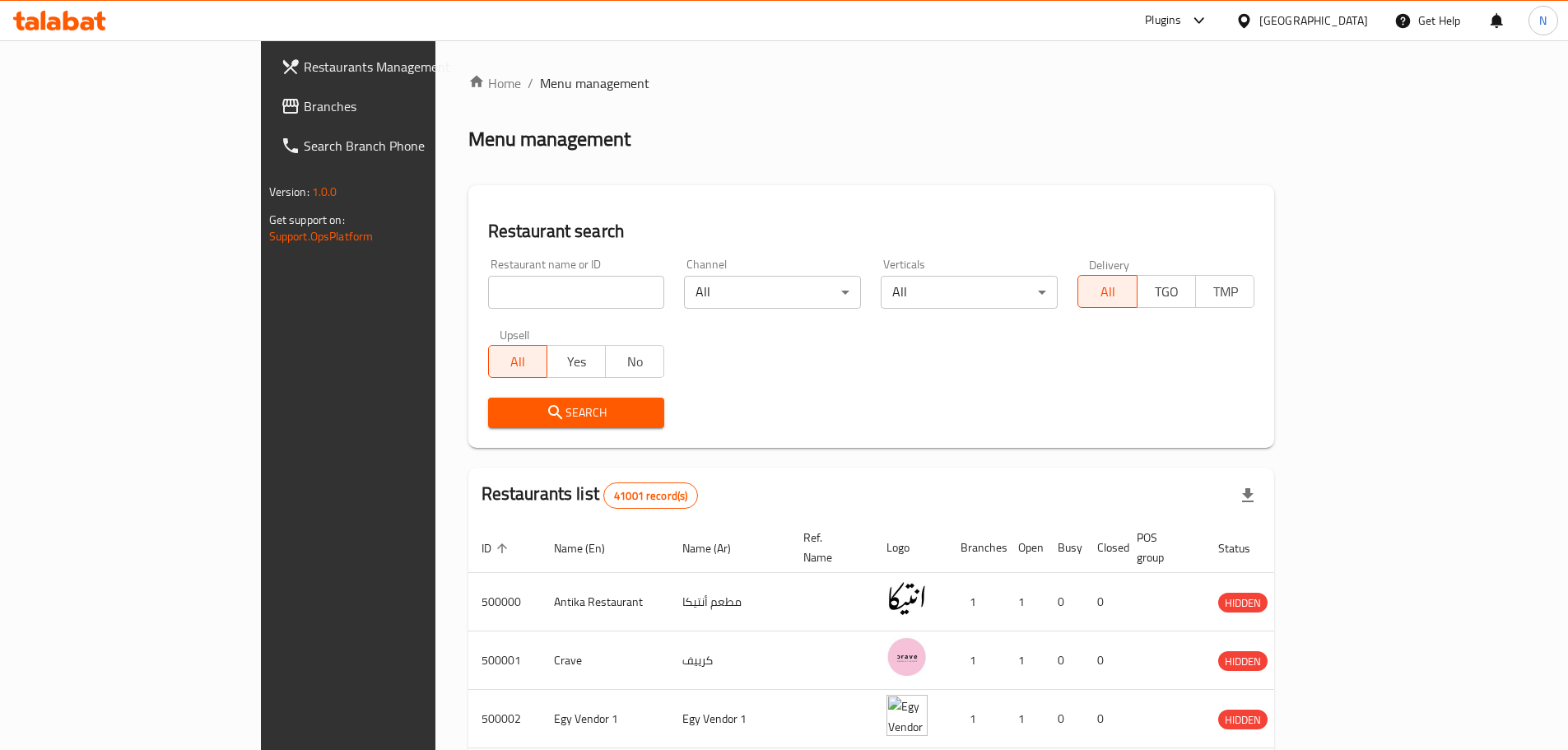
click at [261, 100] on div "Restaurants Management Branches Search Branch Phone Version: 1.0.0 Get support …" at bounding box center [785, 630] width 1048 height 1179
click at [304, 99] on span "Branches" at bounding box center [407, 105] width 205 height 19
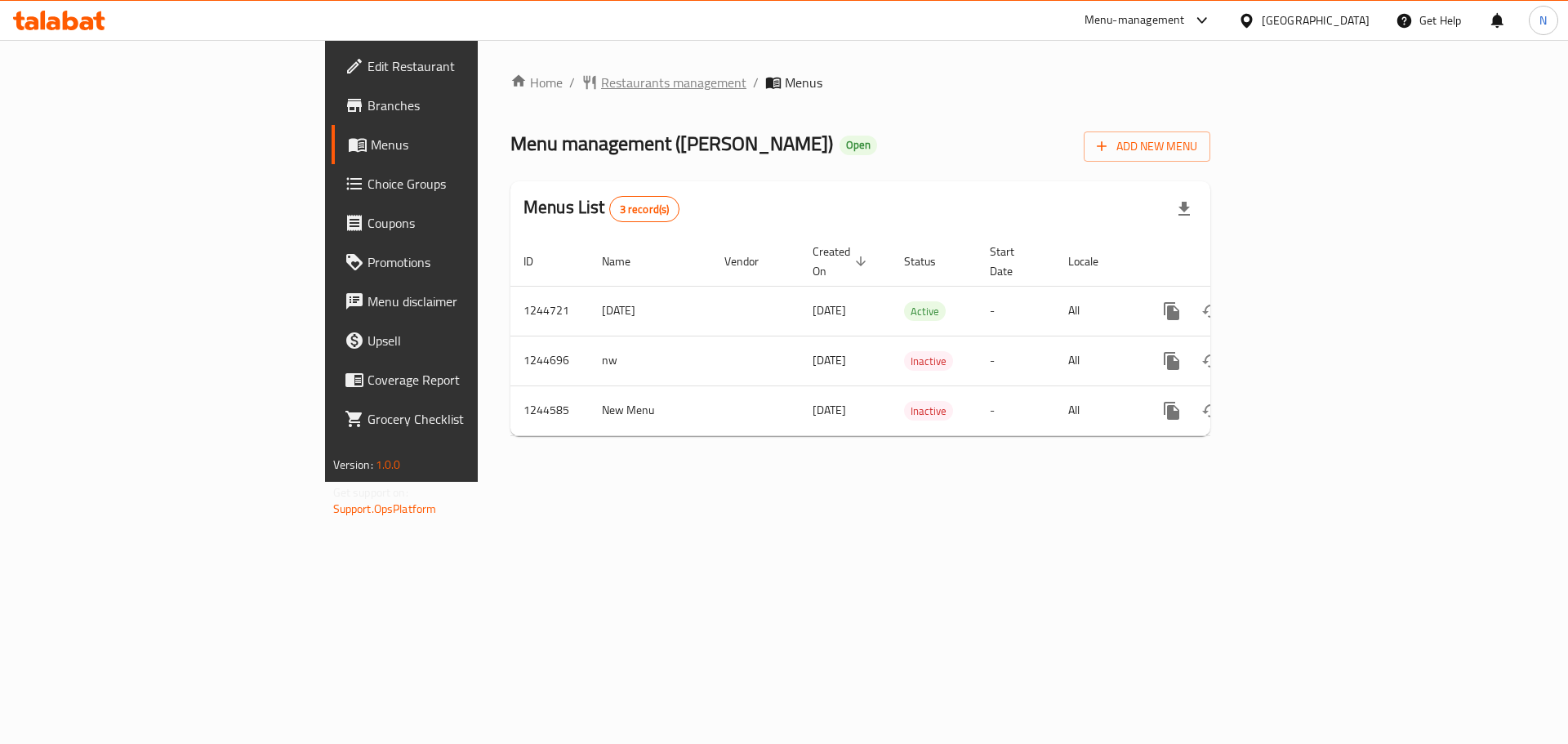
click at [601, 83] on span "Restaurants management" at bounding box center [674, 82] width 145 height 19
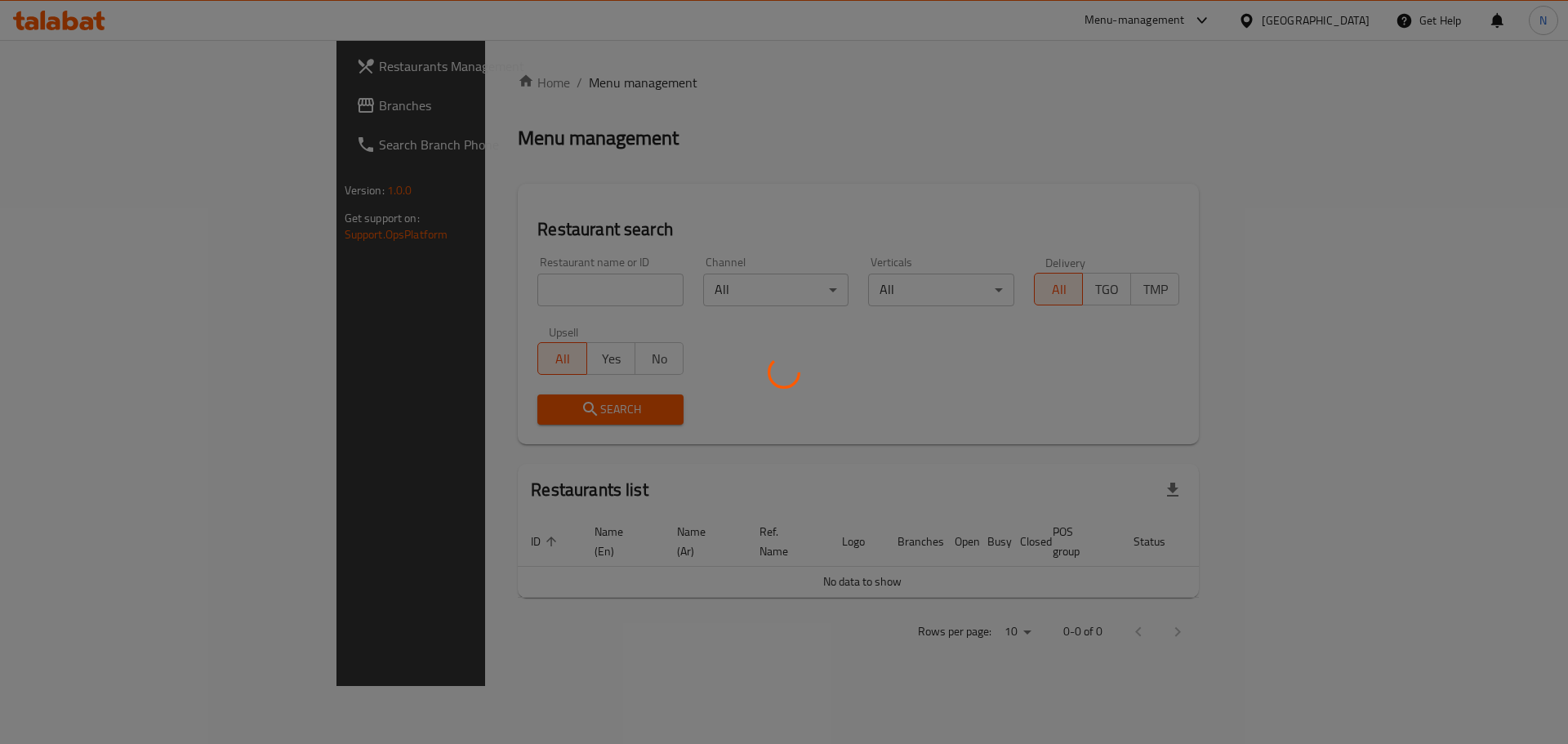
click at [100, 120] on div at bounding box center [784, 372] width 1568 height 744
click at [93, 108] on div at bounding box center [784, 372] width 1568 height 744
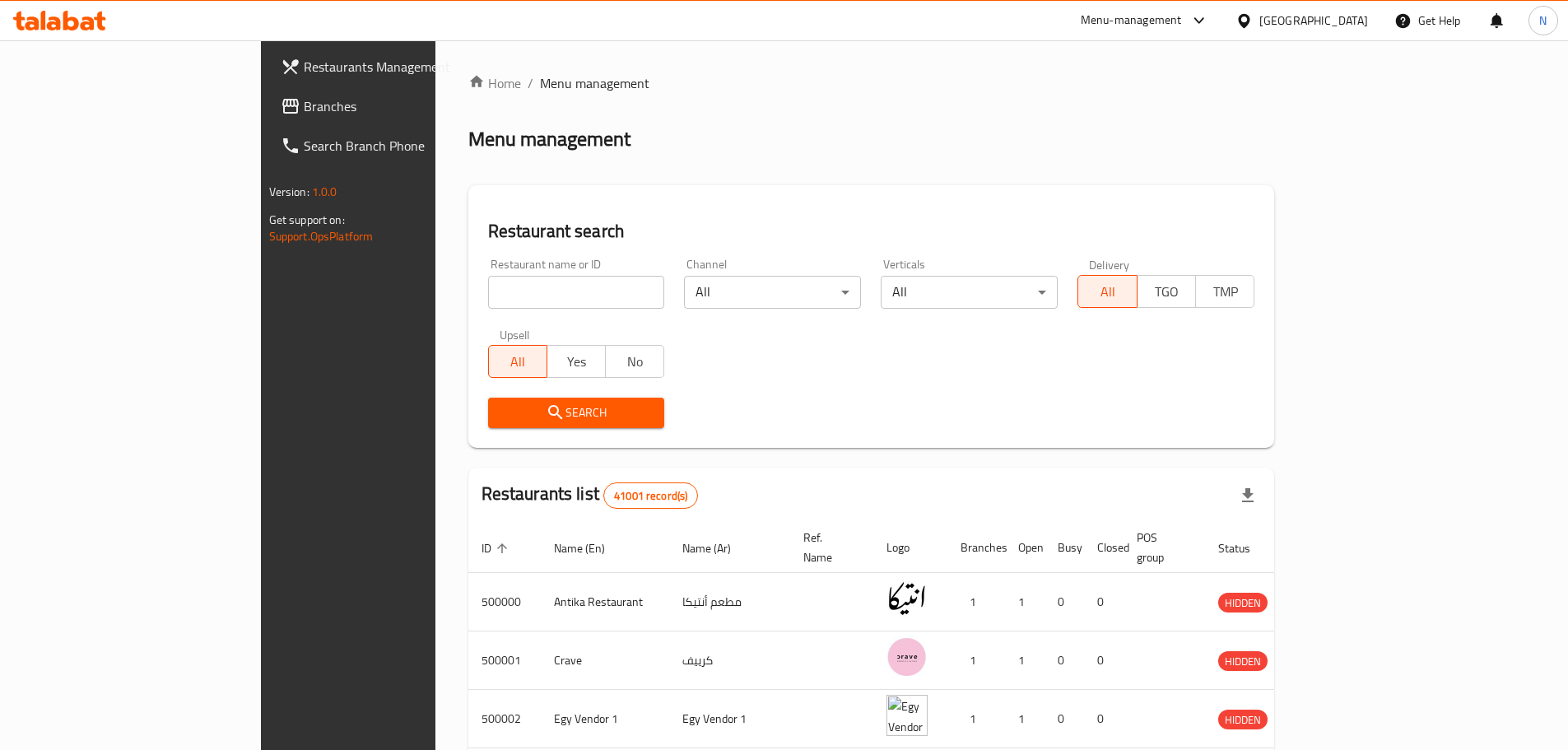
click at [304, 109] on span "Branches" at bounding box center [407, 105] width 205 height 19
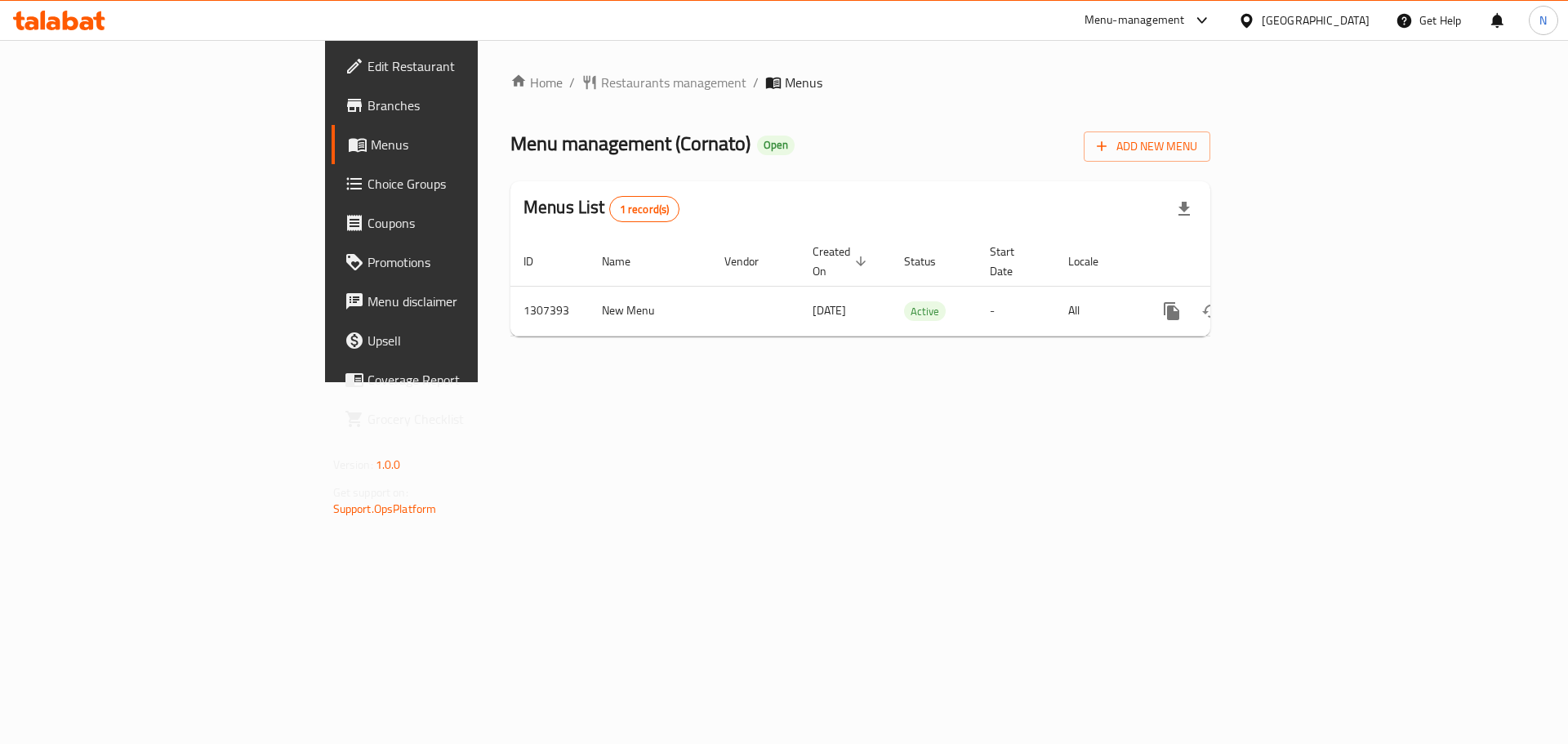
click at [1332, 10] on div "[GEOGRAPHIC_DATA]" at bounding box center [1303, 20] width 158 height 39
click at [601, 90] on span "Restaurants management" at bounding box center [674, 82] width 145 height 19
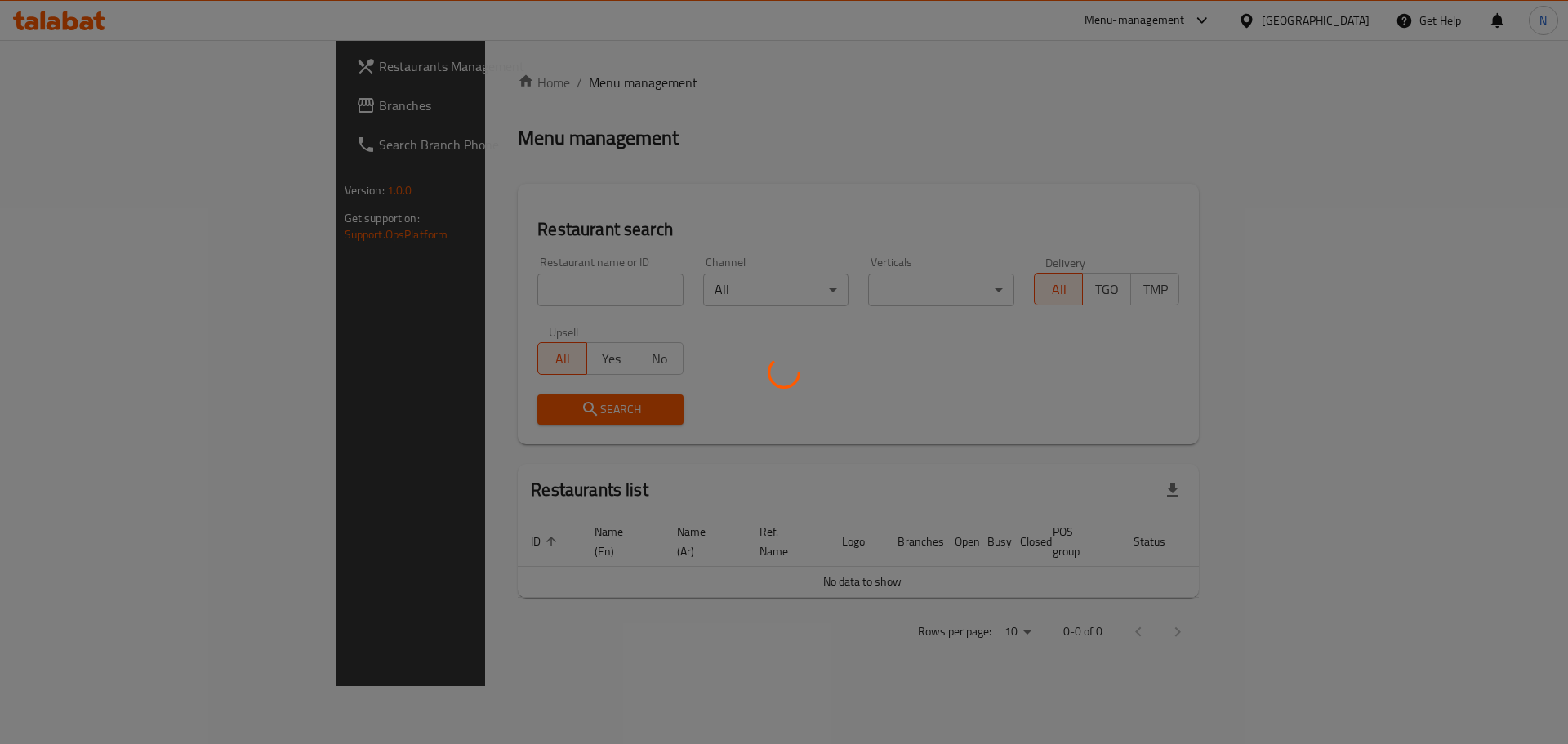
click at [82, 114] on div at bounding box center [784, 372] width 1568 height 744
click at [79, 106] on div at bounding box center [784, 372] width 1568 height 744
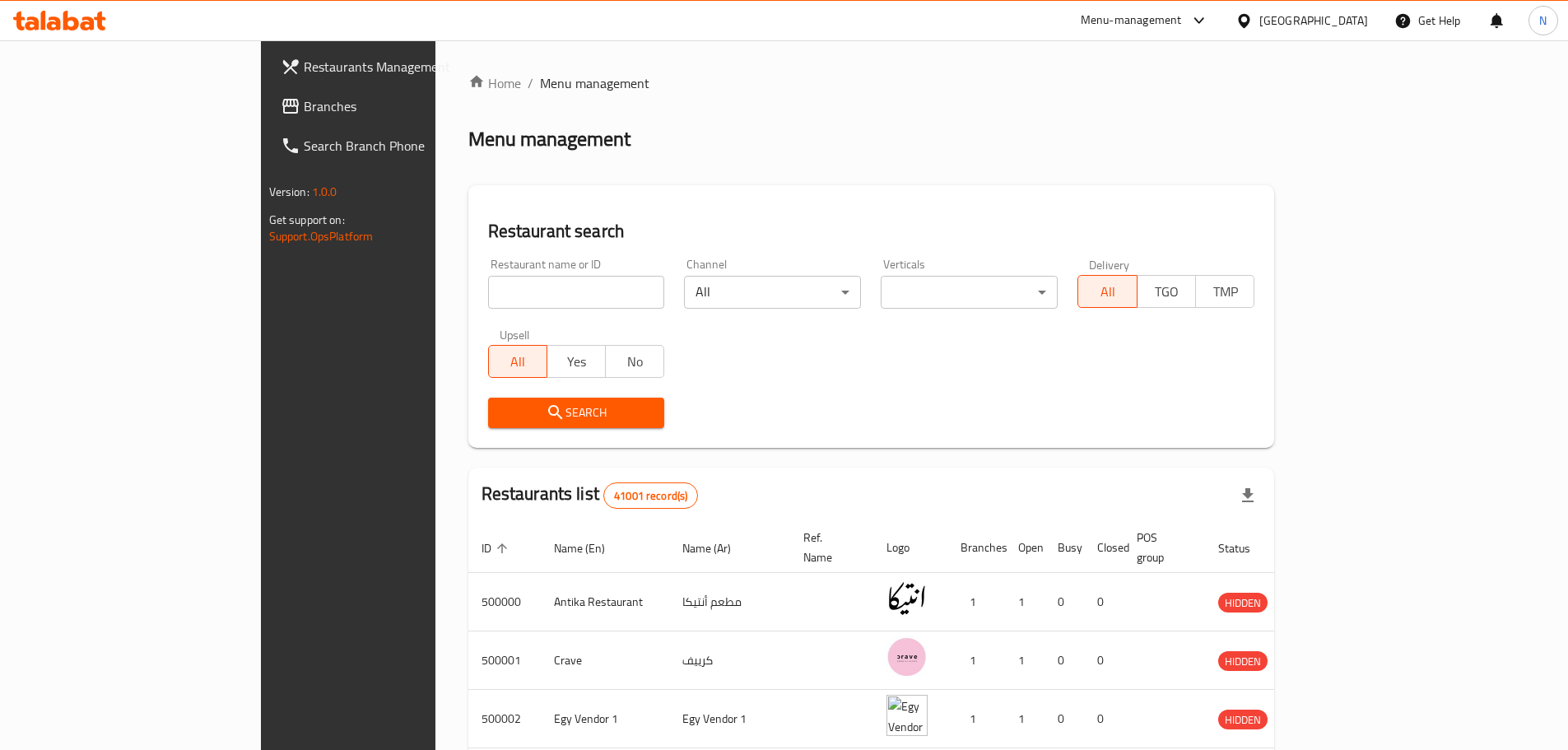
click at [304, 107] on span "Branches" at bounding box center [407, 105] width 205 height 19
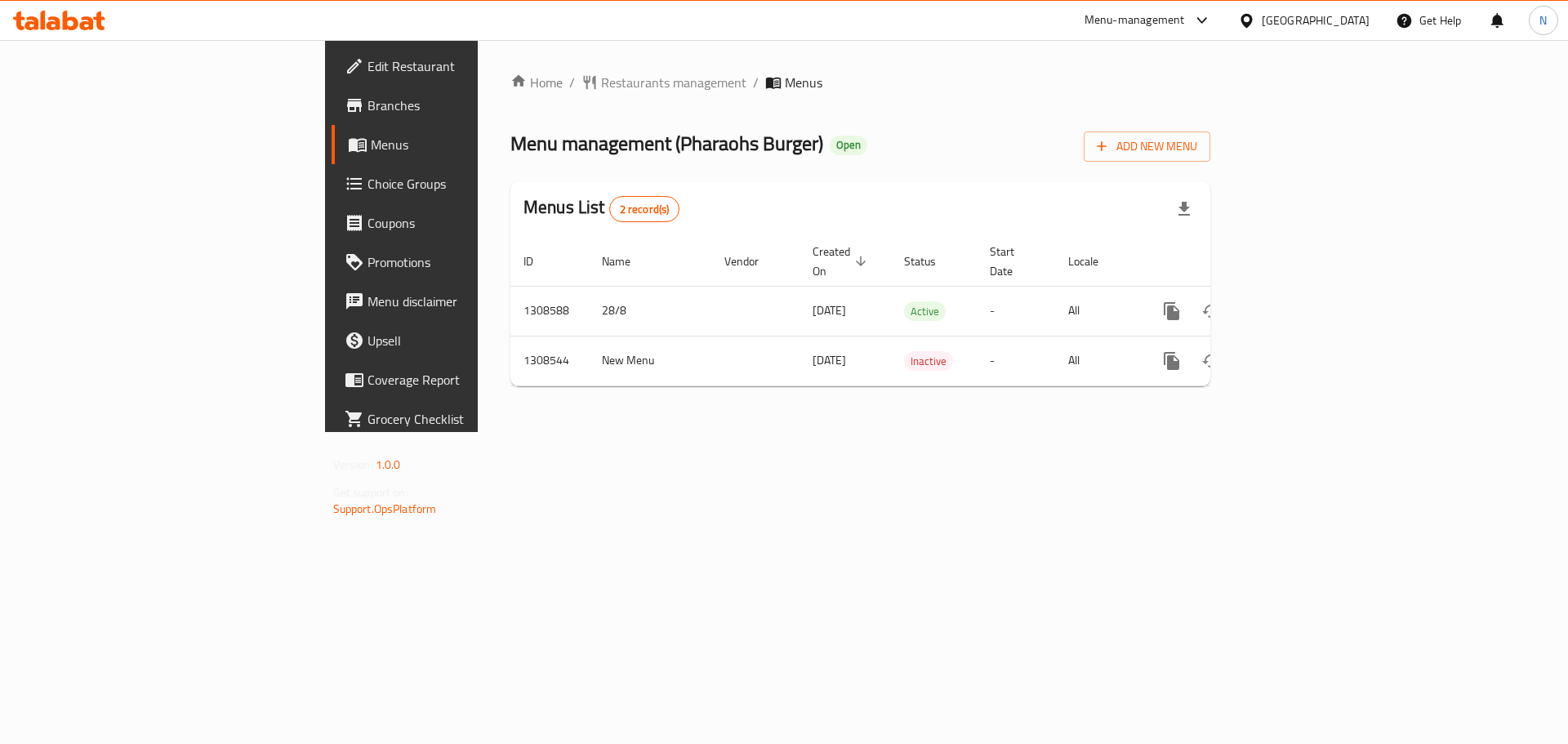
click at [1360, 21] on div "[GEOGRAPHIC_DATA]" at bounding box center [1315, 21] width 108 height 18
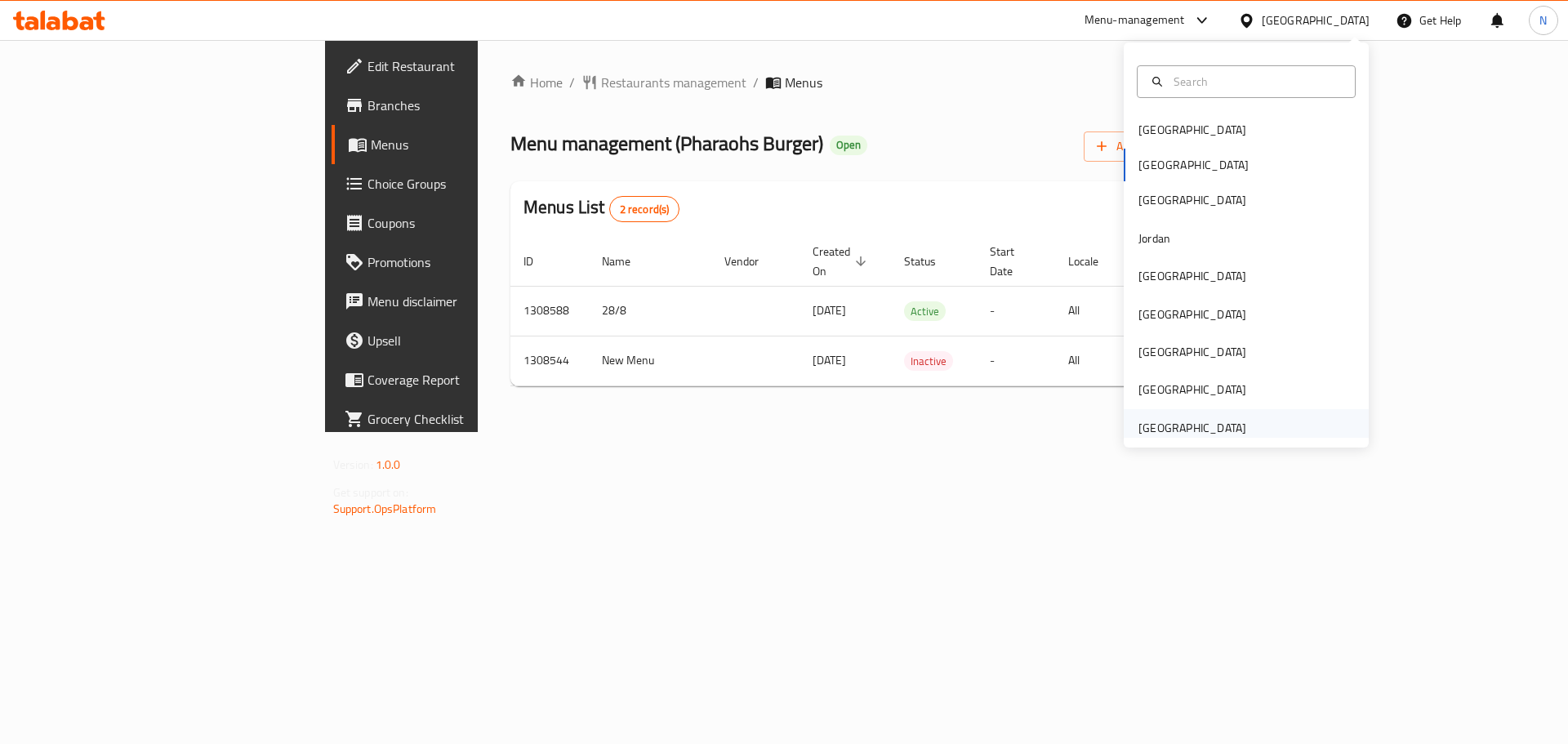
click at [1168, 427] on div "United Arab Emirates" at bounding box center [1192, 428] width 108 height 18
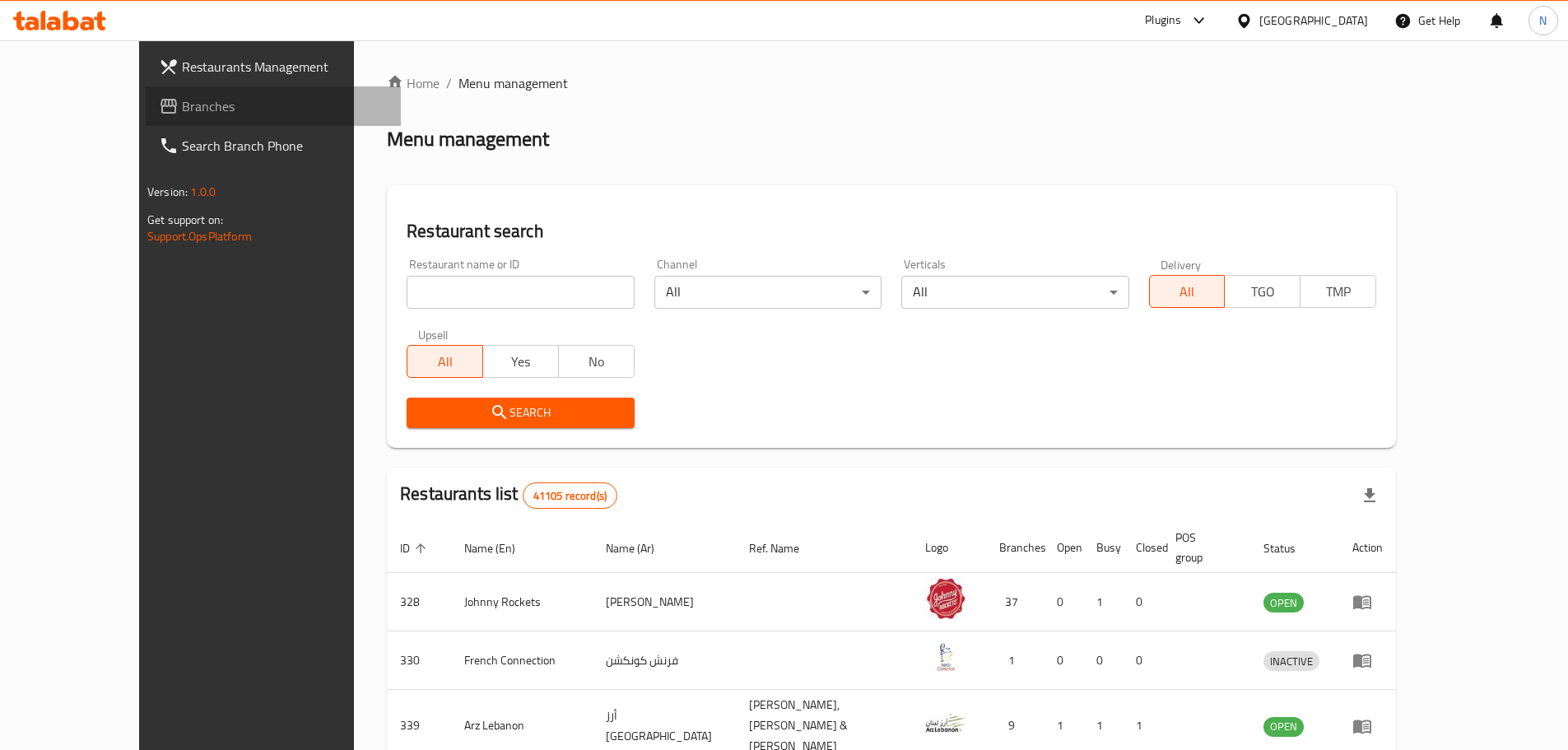
click at [182, 100] on span "Branches" at bounding box center [285, 105] width 205 height 19
